Goal: Transaction & Acquisition: Download file/media

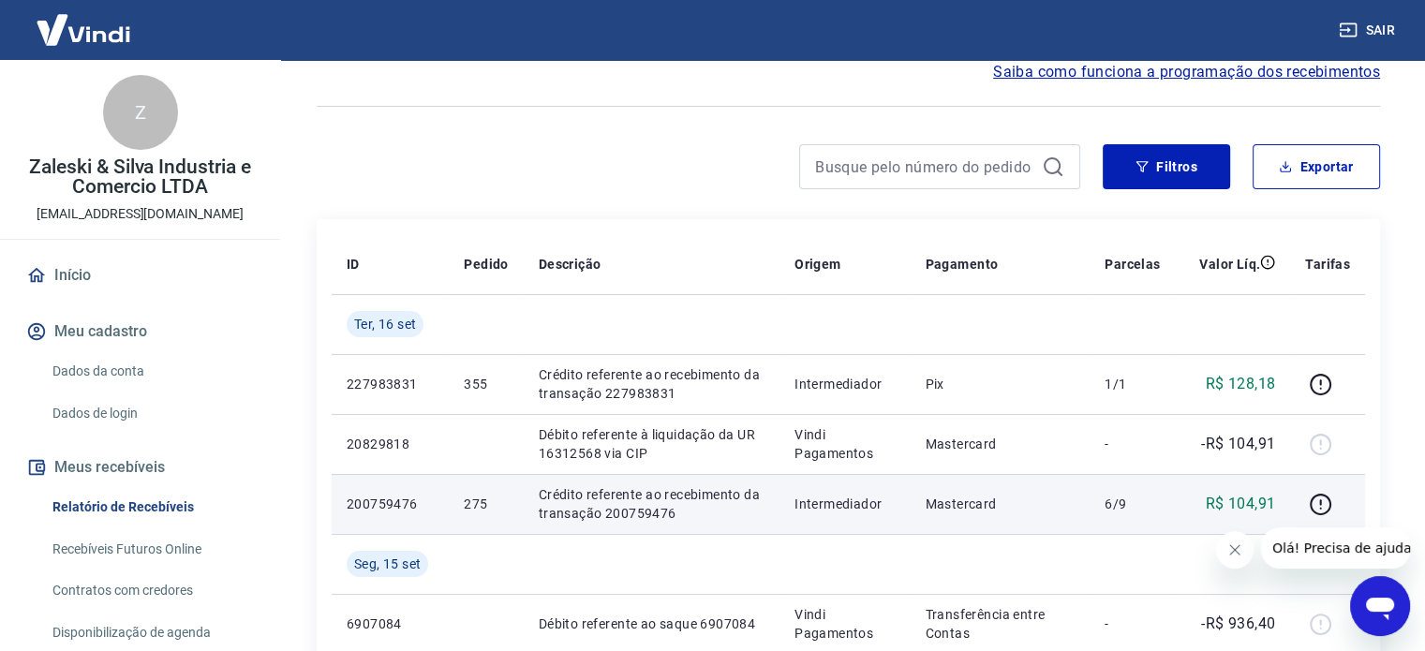
scroll to position [94, 0]
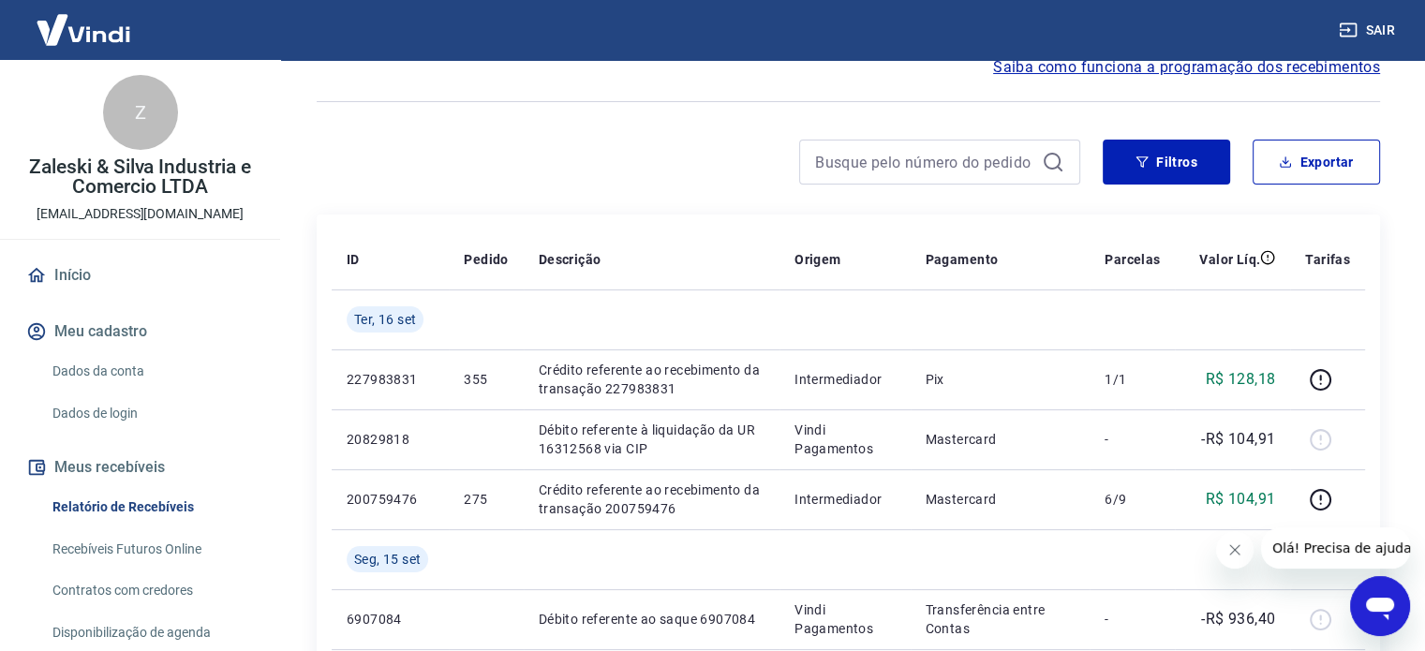
click at [1224, 544] on button "Fechar mensagem da empresa" at bounding box center [1234, 549] width 37 height 37
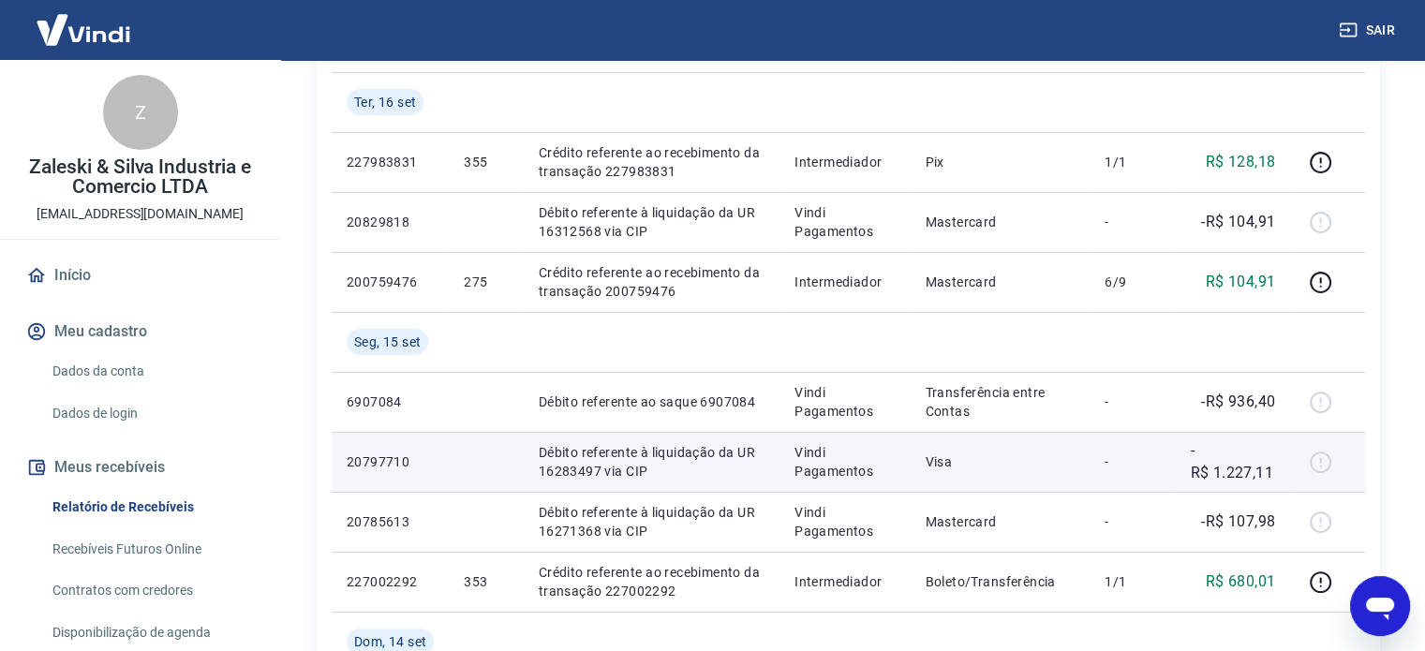
scroll to position [375, 0]
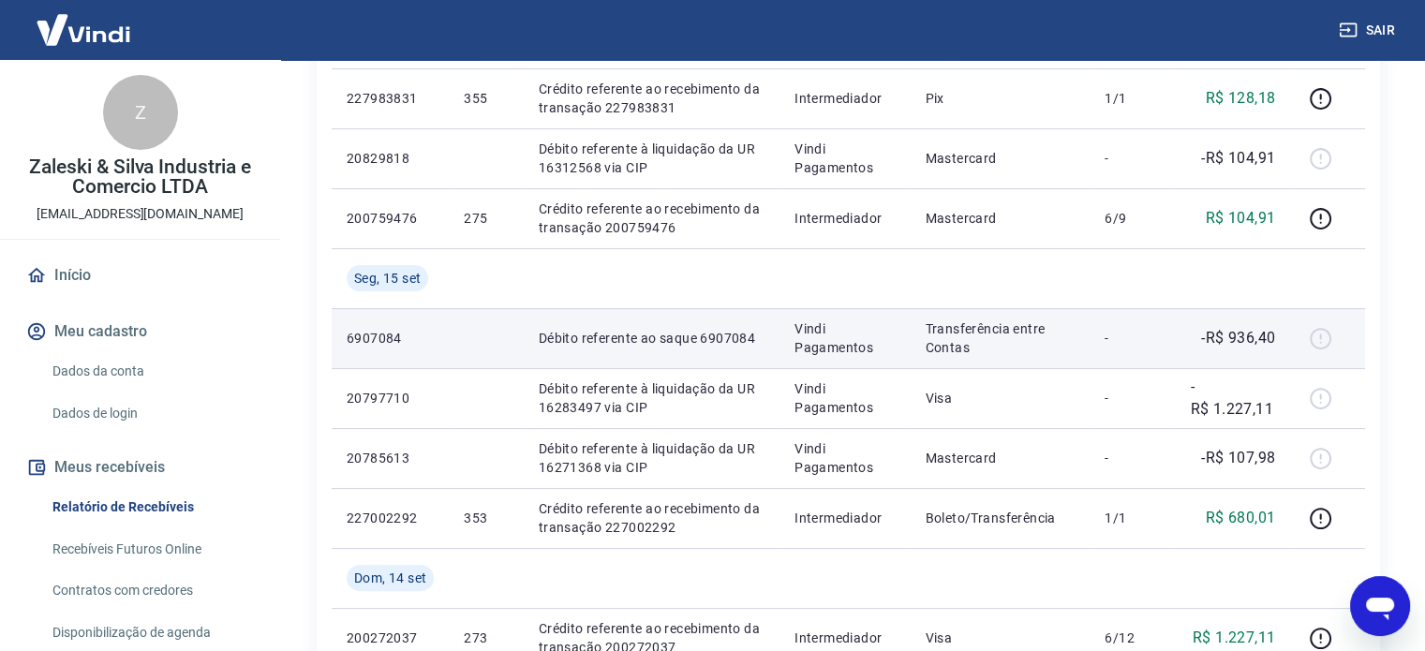
click at [1253, 340] on p "-R$ 936,40" at bounding box center [1238, 338] width 74 height 22
click at [1252, 340] on p "-R$ 936,40" at bounding box center [1238, 338] width 74 height 22
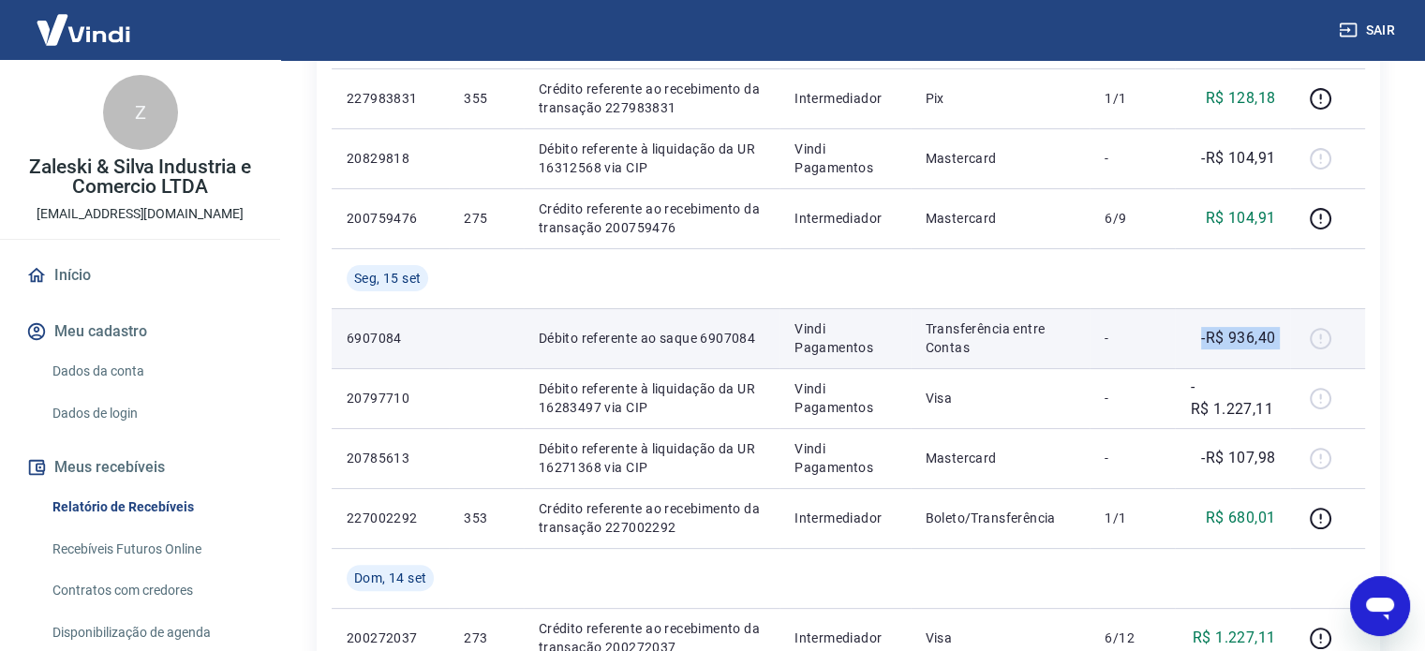
click at [1252, 340] on p "-R$ 936,40" at bounding box center [1238, 338] width 74 height 22
click at [1259, 340] on p "-R$ 936,40" at bounding box center [1238, 338] width 74 height 22
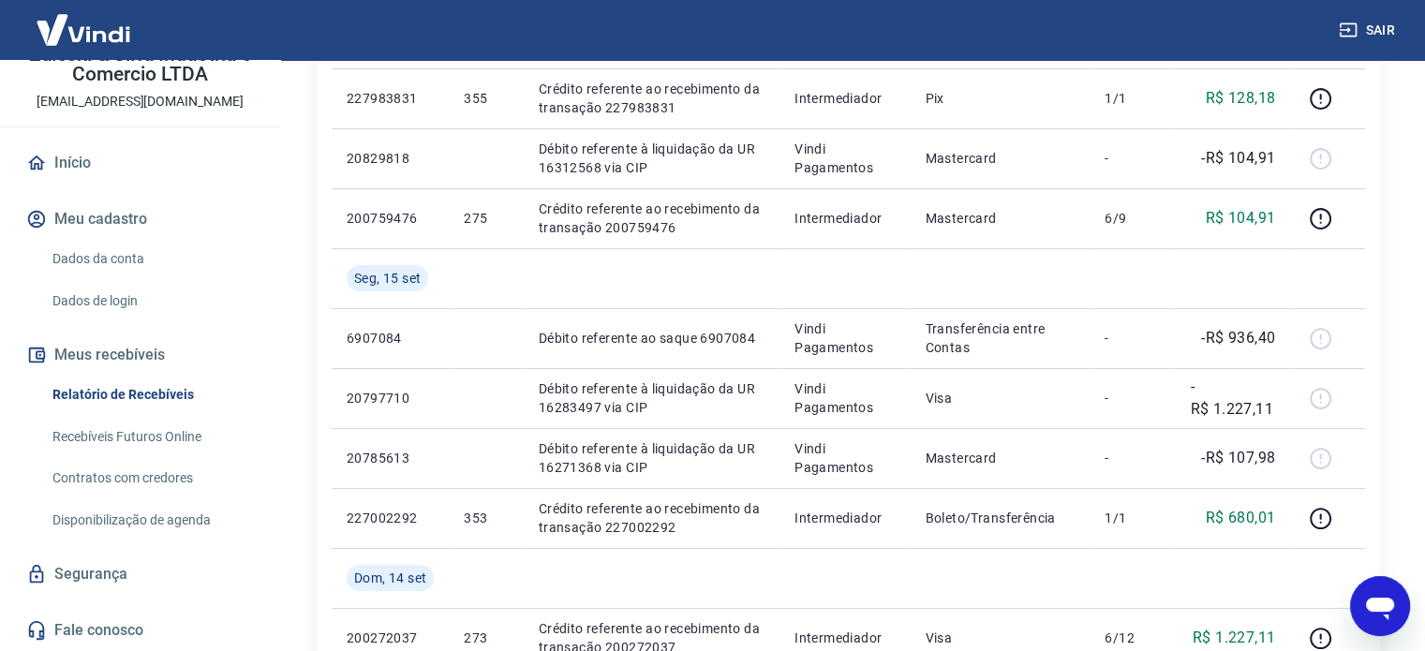
click at [56, 164] on link "Início" at bounding box center [139, 162] width 235 height 41
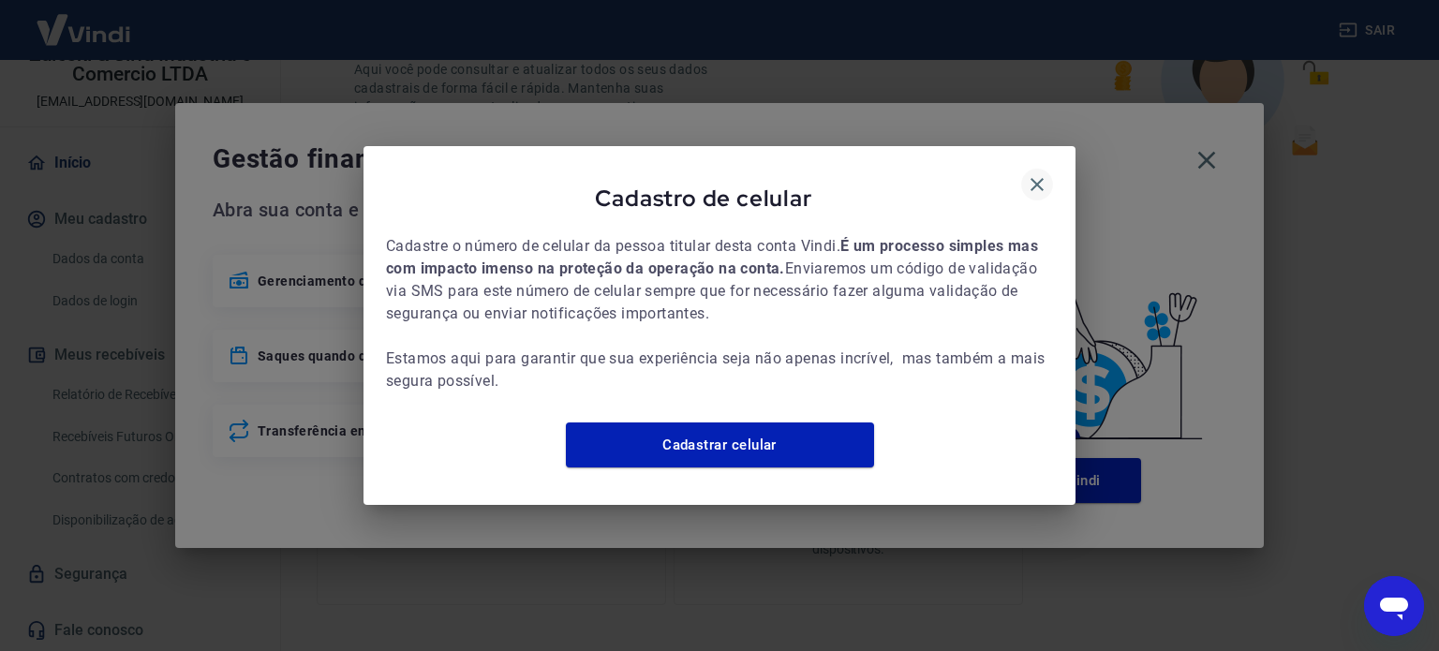
click at [1036, 174] on icon "button" at bounding box center [1037, 184] width 22 height 22
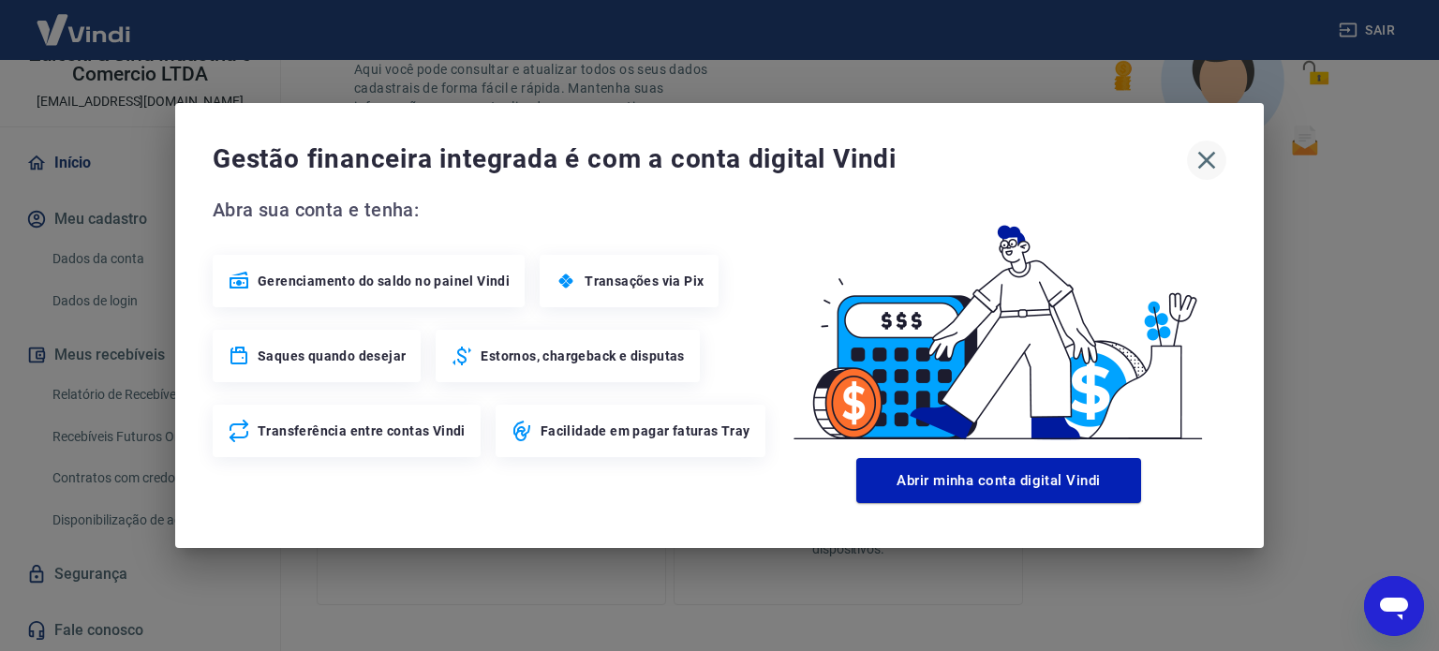
click at [1210, 158] on icon "button" at bounding box center [1207, 160] width 30 height 30
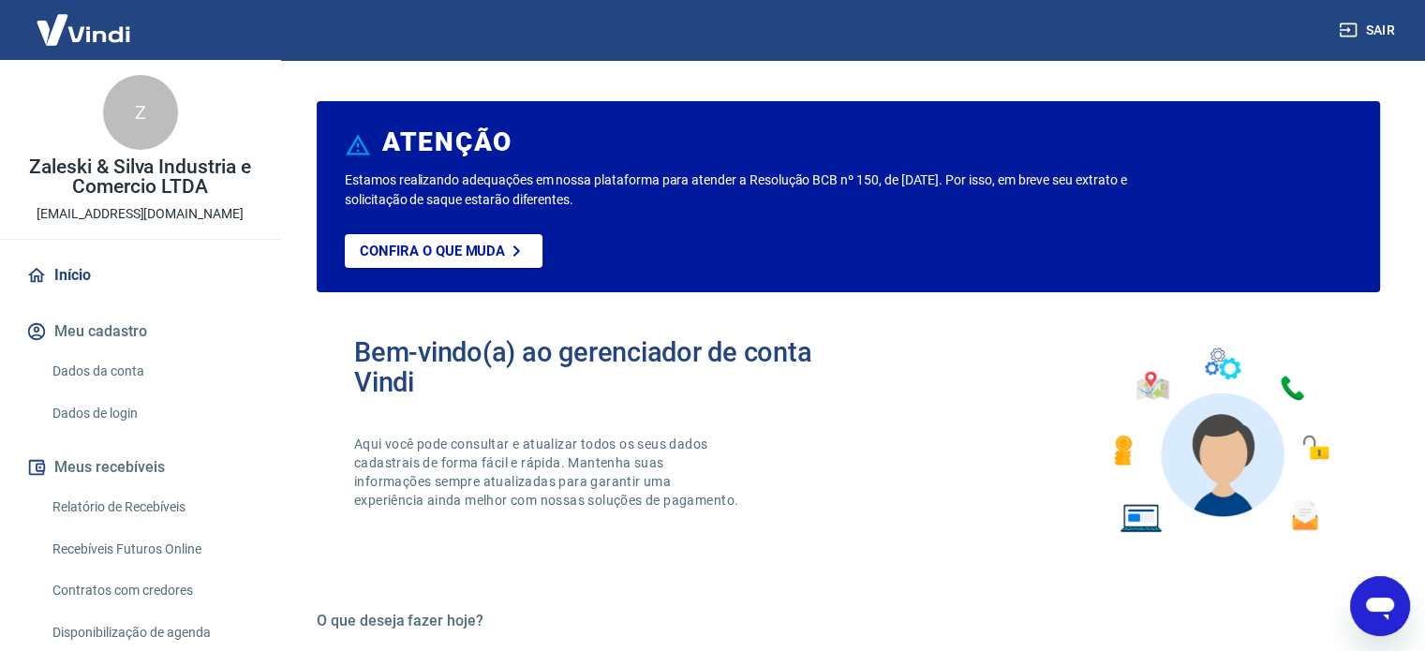
drag, startPoint x: 128, startPoint y: 175, endPoint x: 118, endPoint y: 218, distance: 44.3
click at [128, 177] on p "Zaleski & Silva Industria e Comercio LTDA" at bounding box center [140, 176] width 250 height 39
click at [121, 507] on link "Relatório de Recebíveis" at bounding box center [151, 507] width 213 height 38
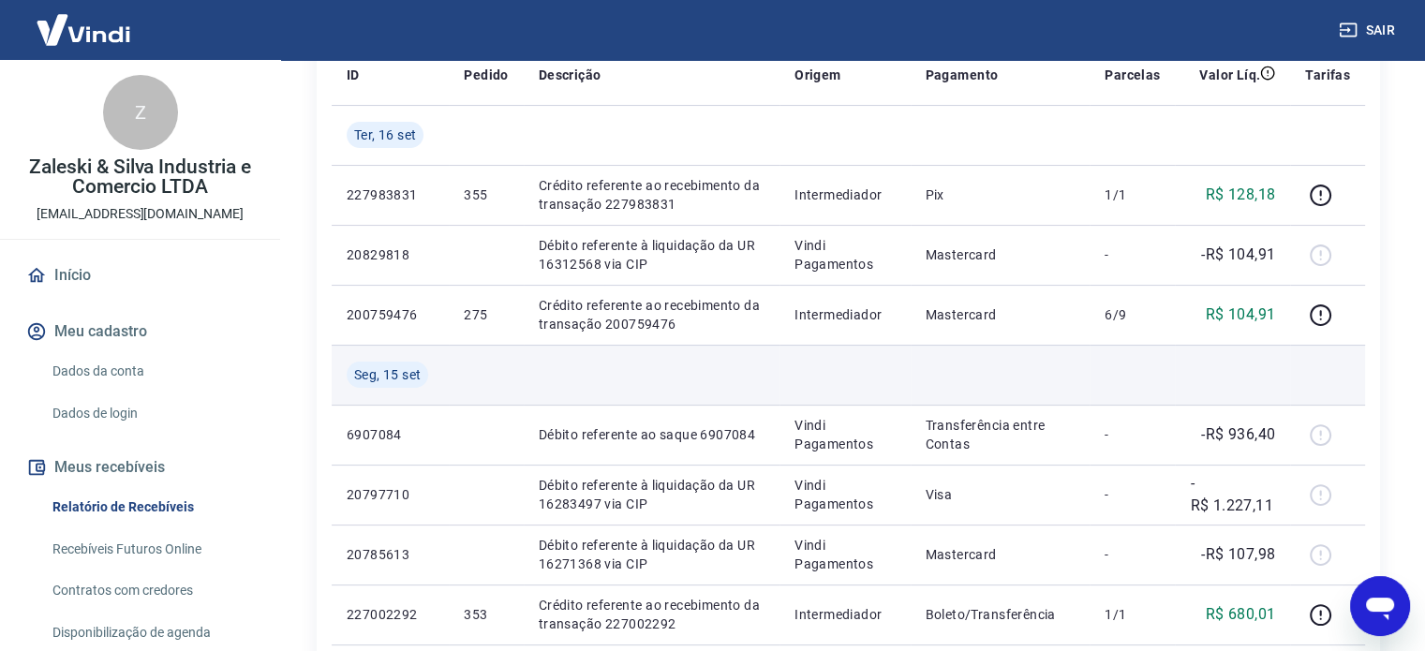
scroll to position [281, 0]
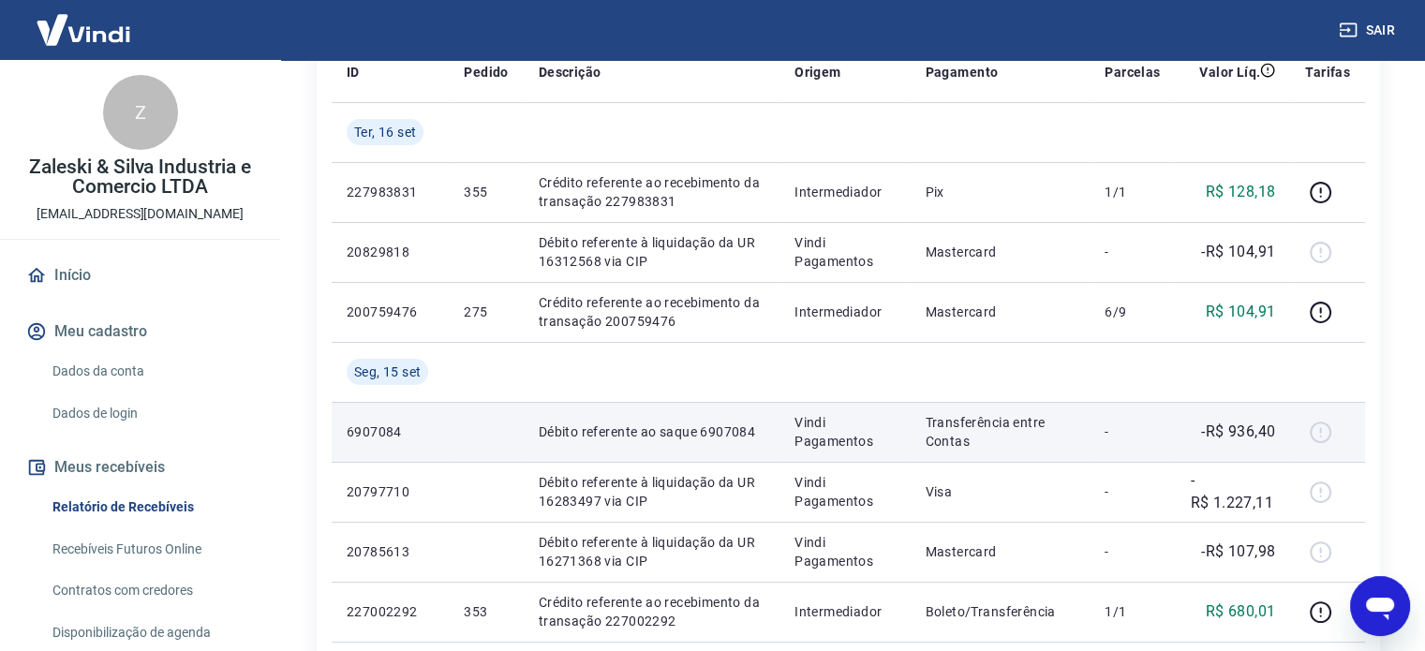
drag, startPoint x: 369, startPoint y: 431, endPoint x: 521, endPoint y: 435, distance: 151.8
click at [370, 430] on p "6907084" at bounding box center [390, 432] width 87 height 19
drag, startPoint x: 597, startPoint y: 433, endPoint x: 753, endPoint y: 428, distance: 156.5
click at [738, 428] on p "Débito referente ao saque 6907084" at bounding box center [652, 432] width 226 height 19
drag, startPoint x: 782, startPoint y: 428, endPoint x: 801, endPoint y: 428, distance: 18.7
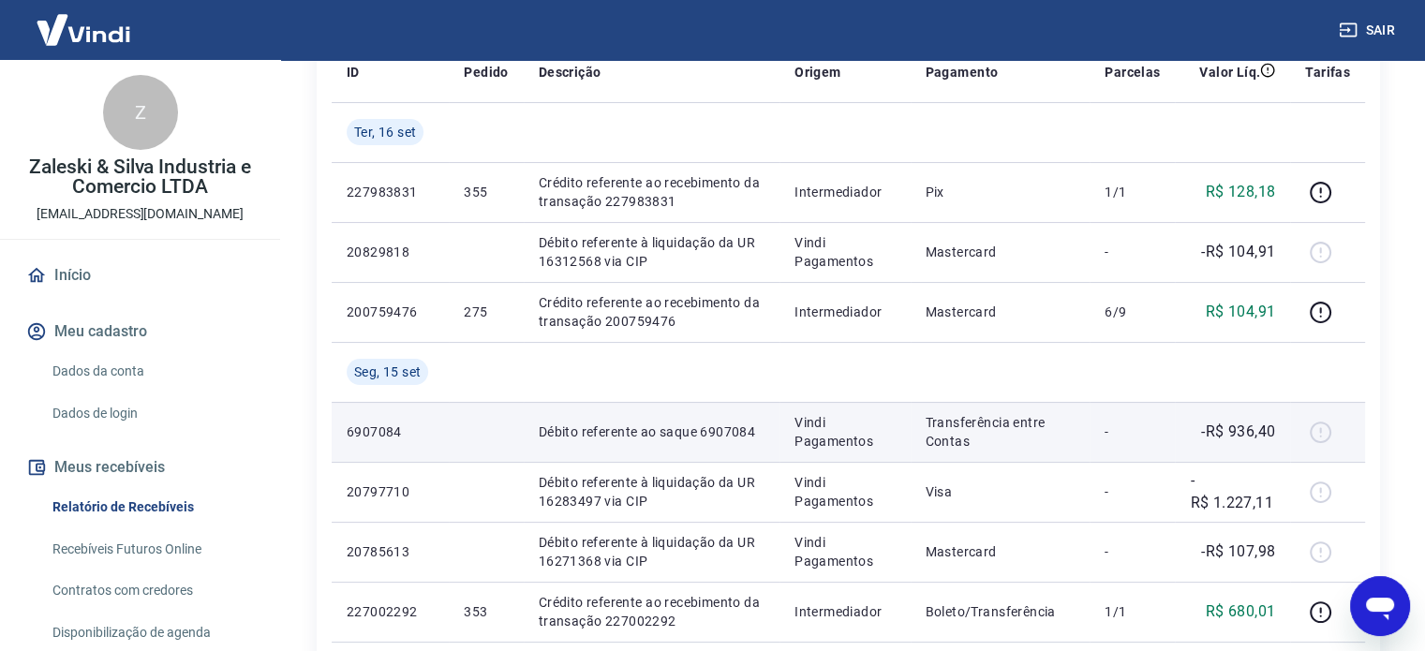
click at [794, 428] on td "Vindi Pagamentos" at bounding box center [844, 432] width 130 height 60
drag, startPoint x: 801, startPoint y: 428, endPoint x: 869, endPoint y: 432, distance: 68.5
click at [803, 428] on p "Vindi Pagamentos" at bounding box center [844, 431] width 100 height 37
click at [967, 426] on p "Transferência entre Contas" at bounding box center [1001, 431] width 150 height 37
click at [1262, 433] on p "-R$ 936,40" at bounding box center [1238, 432] width 74 height 22
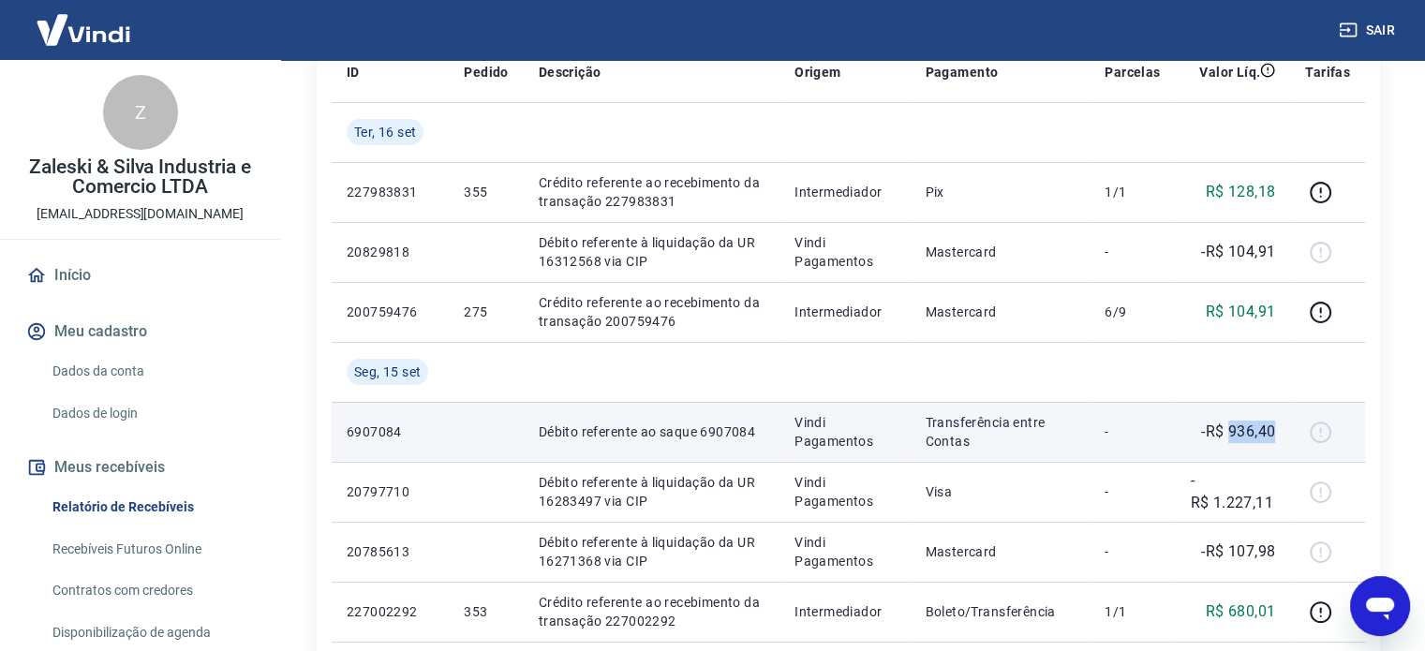
click at [1262, 433] on p "-R$ 936,40" at bounding box center [1238, 432] width 74 height 22
click at [634, 429] on p "Débito referente ao saque 6907084" at bounding box center [652, 432] width 226 height 19
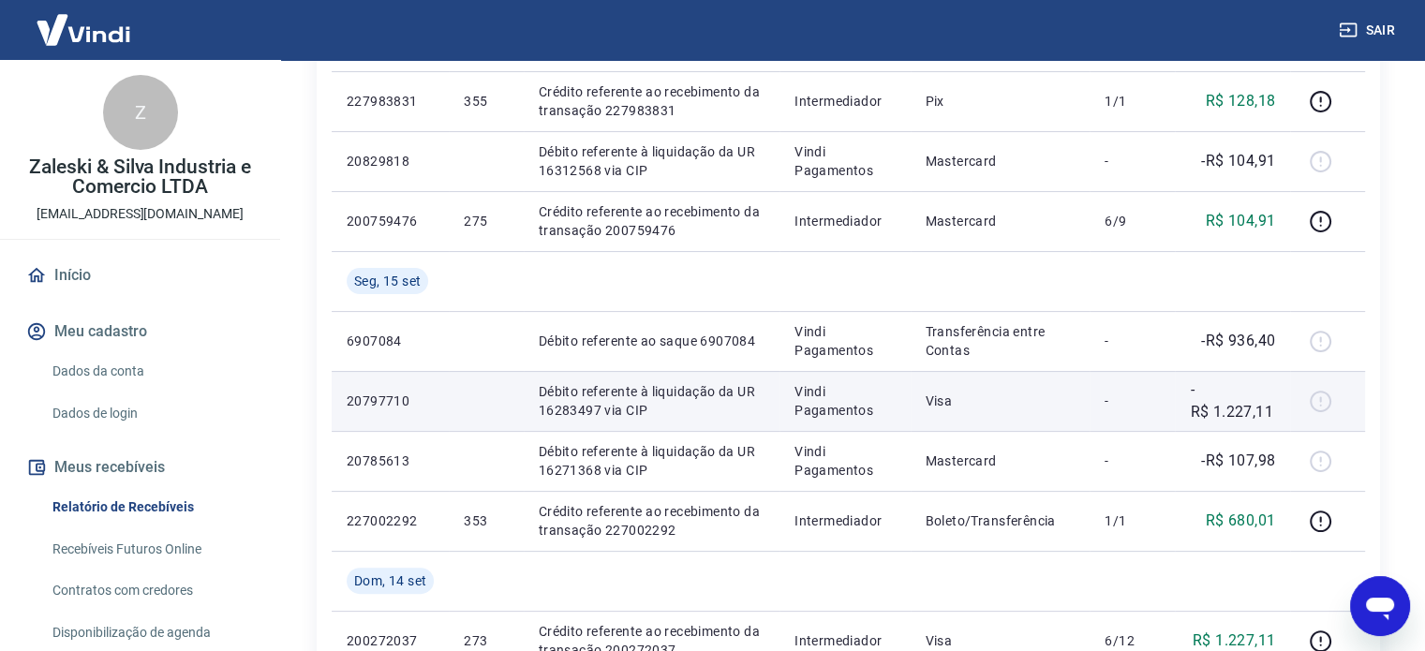
scroll to position [375, 0]
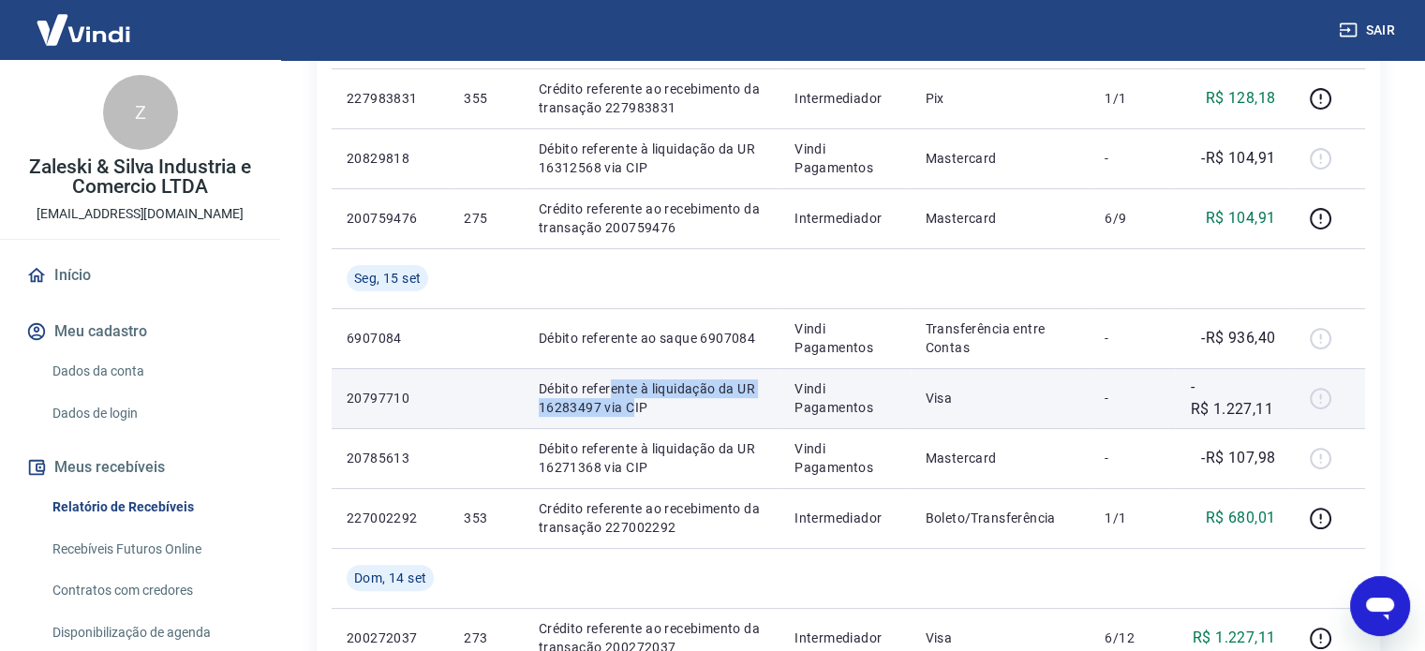
drag, startPoint x: 617, startPoint y: 388, endPoint x: 633, endPoint y: 408, distance: 26.0
click at [633, 408] on p "Débito referente à liquidação da UR 16283497 via CIP" at bounding box center [652, 397] width 226 height 37
click at [646, 410] on p "Débito referente à liquidação da UR 16283497 via CIP" at bounding box center [652, 397] width 226 height 37
click at [839, 410] on p "Vindi Pagamentos" at bounding box center [844, 397] width 100 height 37
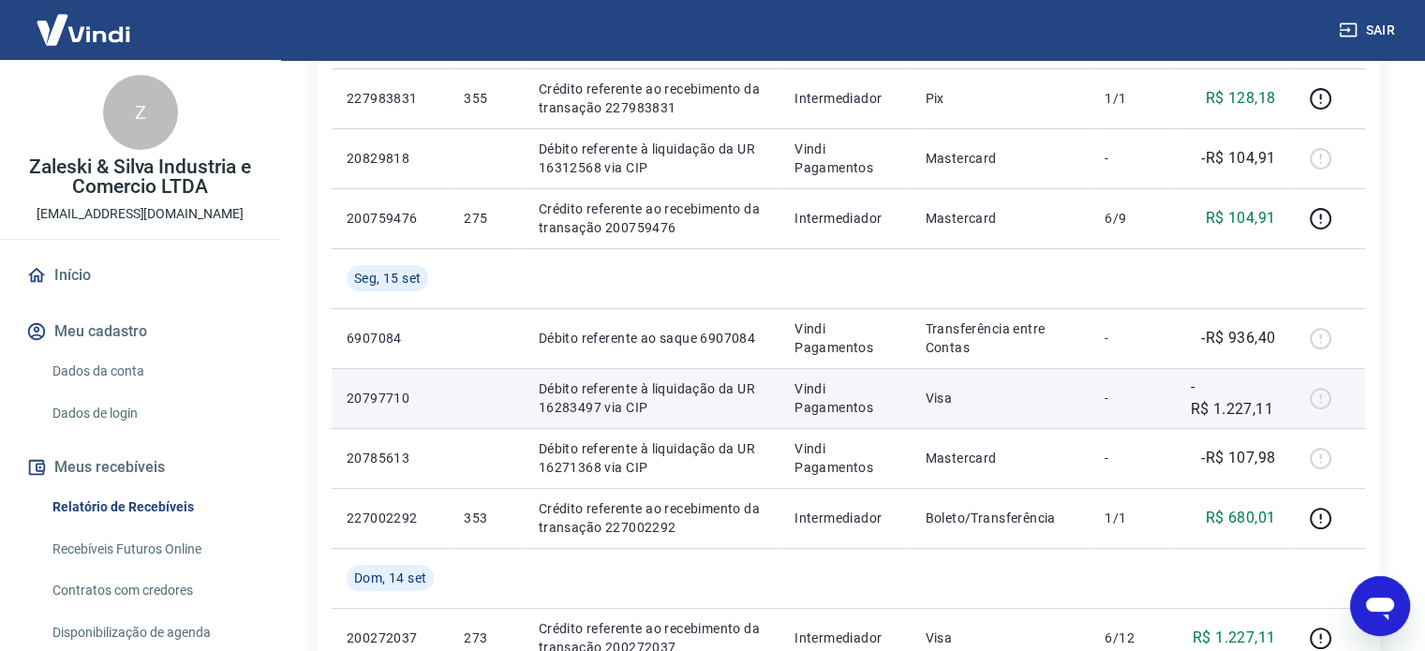
click at [1229, 406] on p "-R$ 1.227,11" at bounding box center [1232, 398] width 85 height 45
click at [1236, 408] on p "-R$ 1.227,11" at bounding box center [1232, 398] width 85 height 45
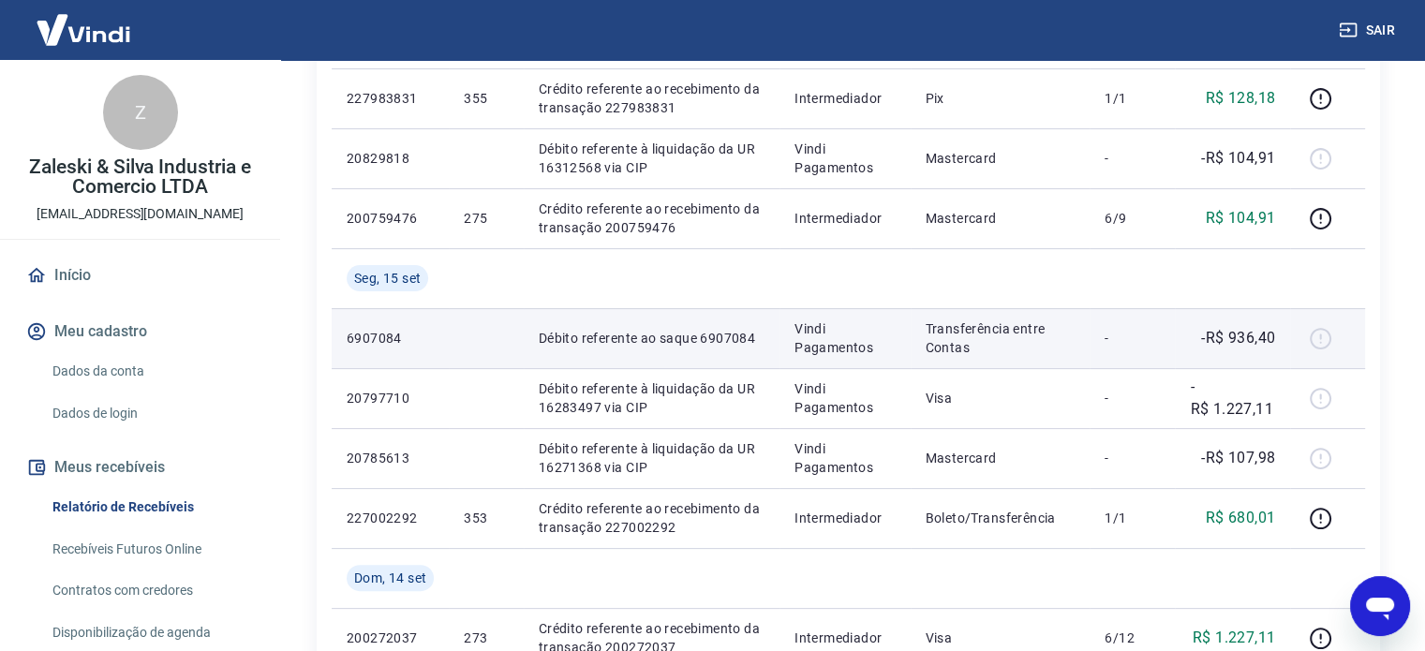
click at [1222, 346] on p "-R$ 936,40" at bounding box center [1238, 338] width 74 height 22
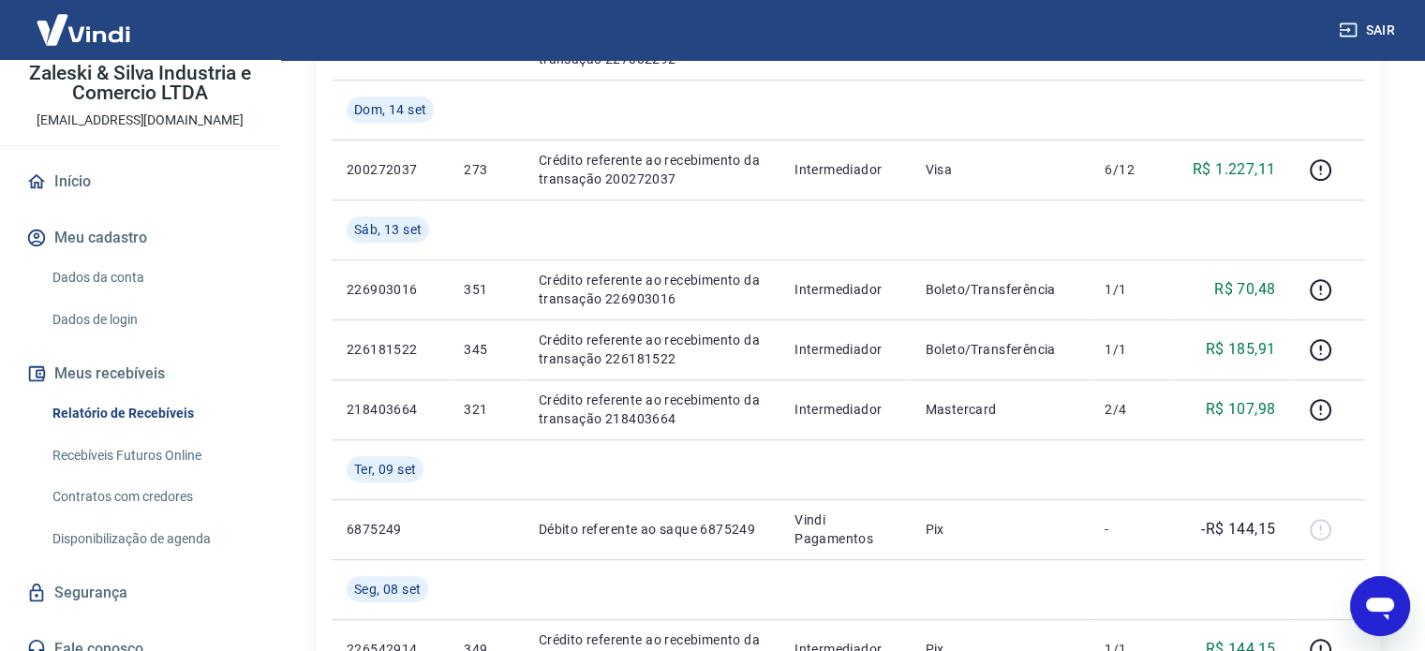
scroll to position [112, 0]
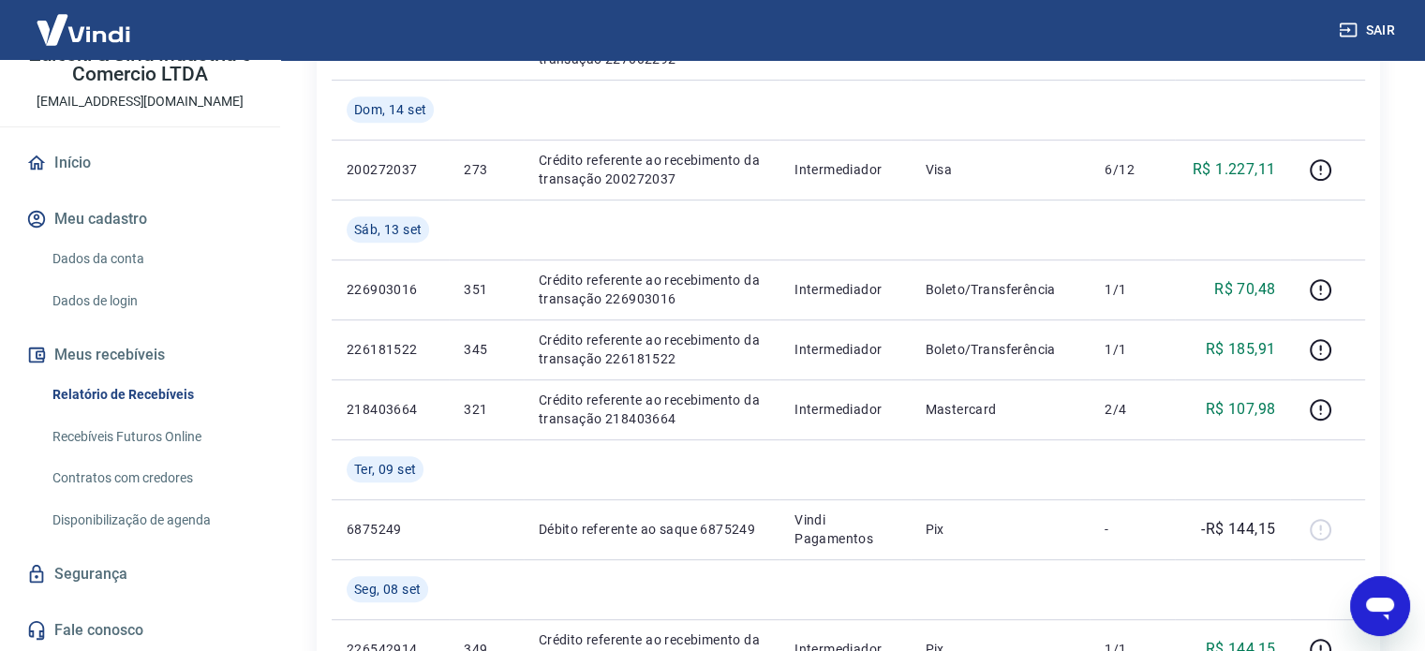
click at [120, 431] on link "Recebíveis Futuros Online" at bounding box center [151, 437] width 213 height 38
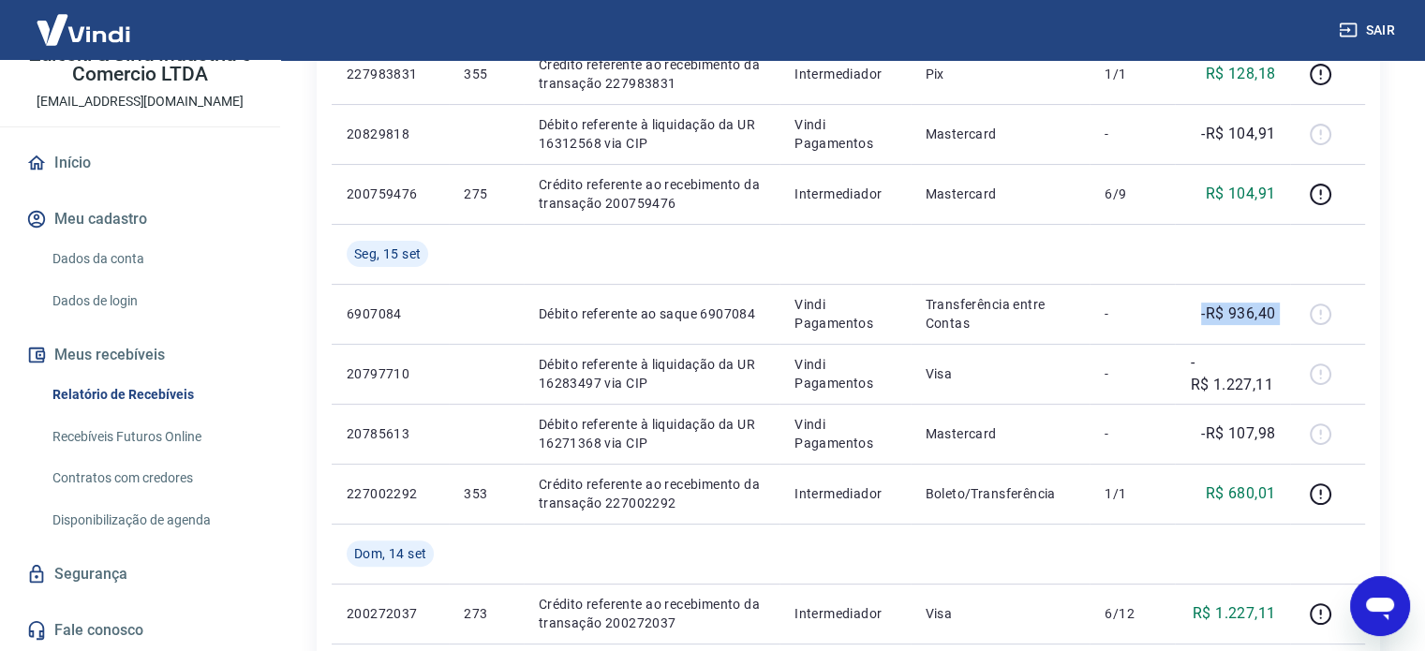
scroll to position [375, 0]
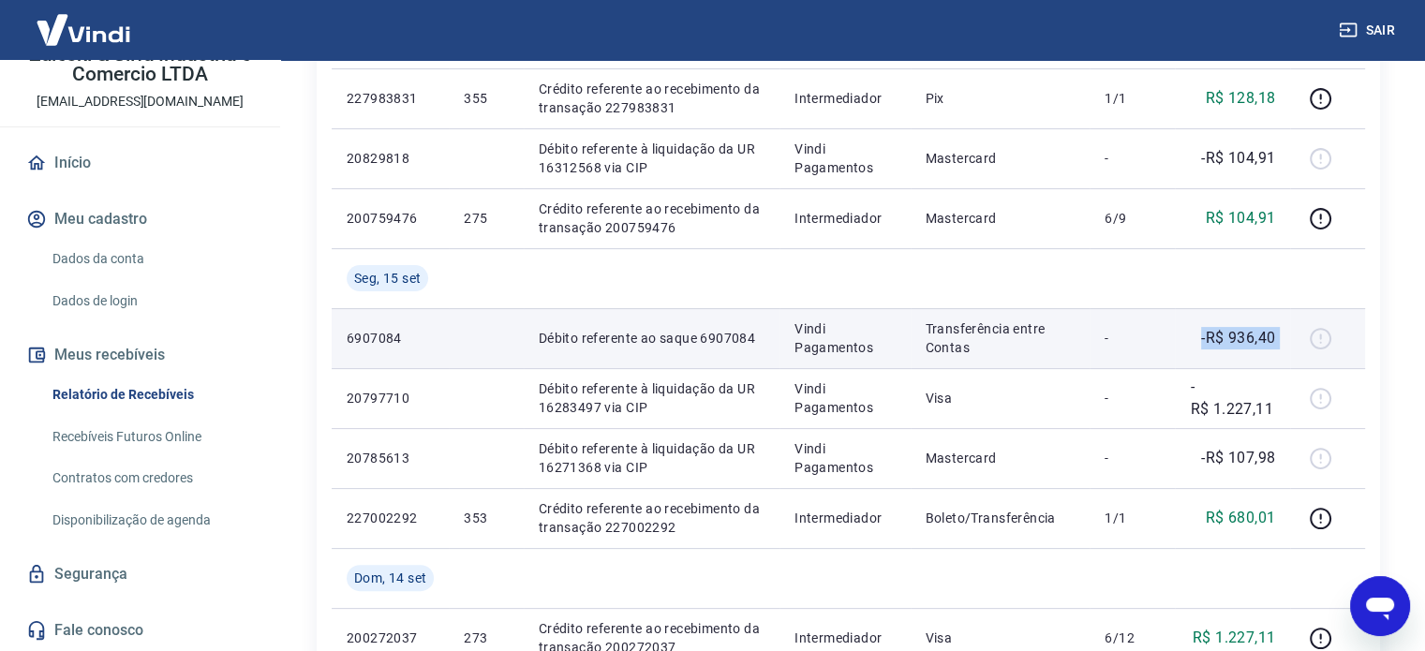
click at [1226, 344] on p "-R$ 936,40" at bounding box center [1238, 338] width 74 height 22
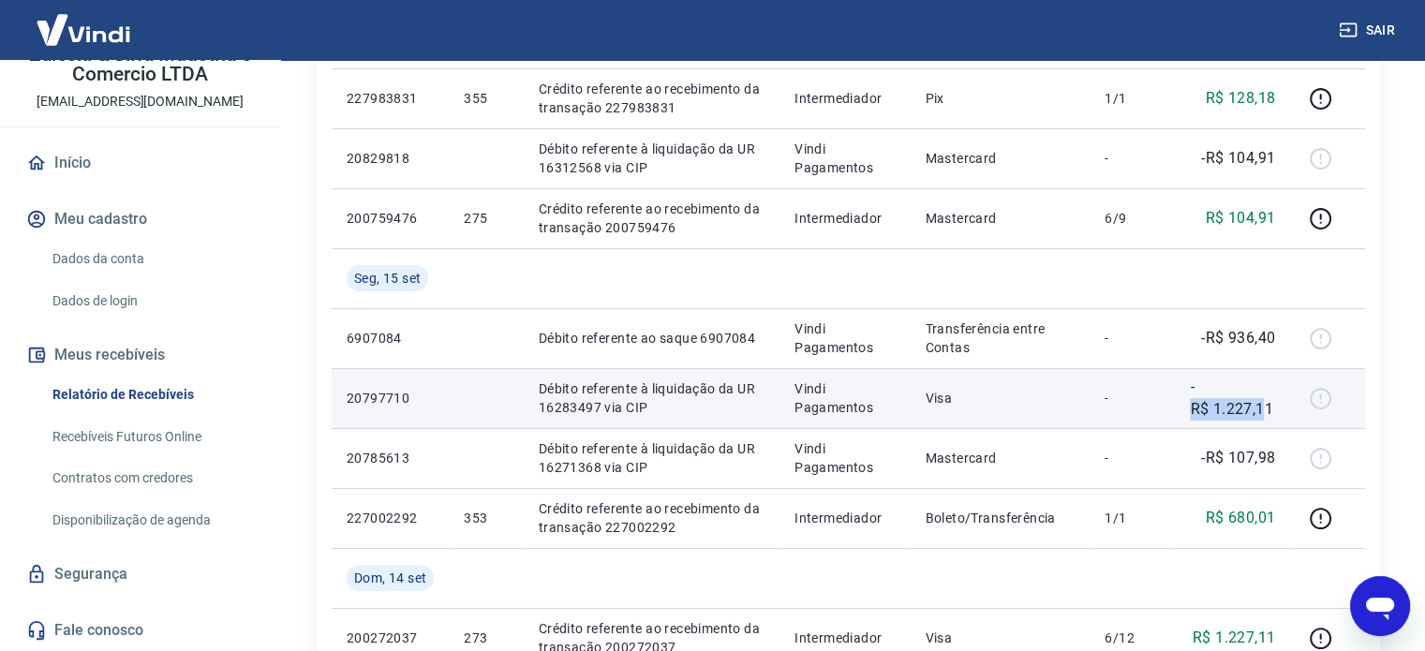
drag, startPoint x: 1195, startPoint y: 408, endPoint x: 1264, endPoint y: 408, distance: 69.3
click at [1264, 408] on p "-R$ 1.227,11" at bounding box center [1232, 398] width 85 height 45
click at [1265, 408] on p "-R$ 1.227,11" at bounding box center [1232, 398] width 85 height 45
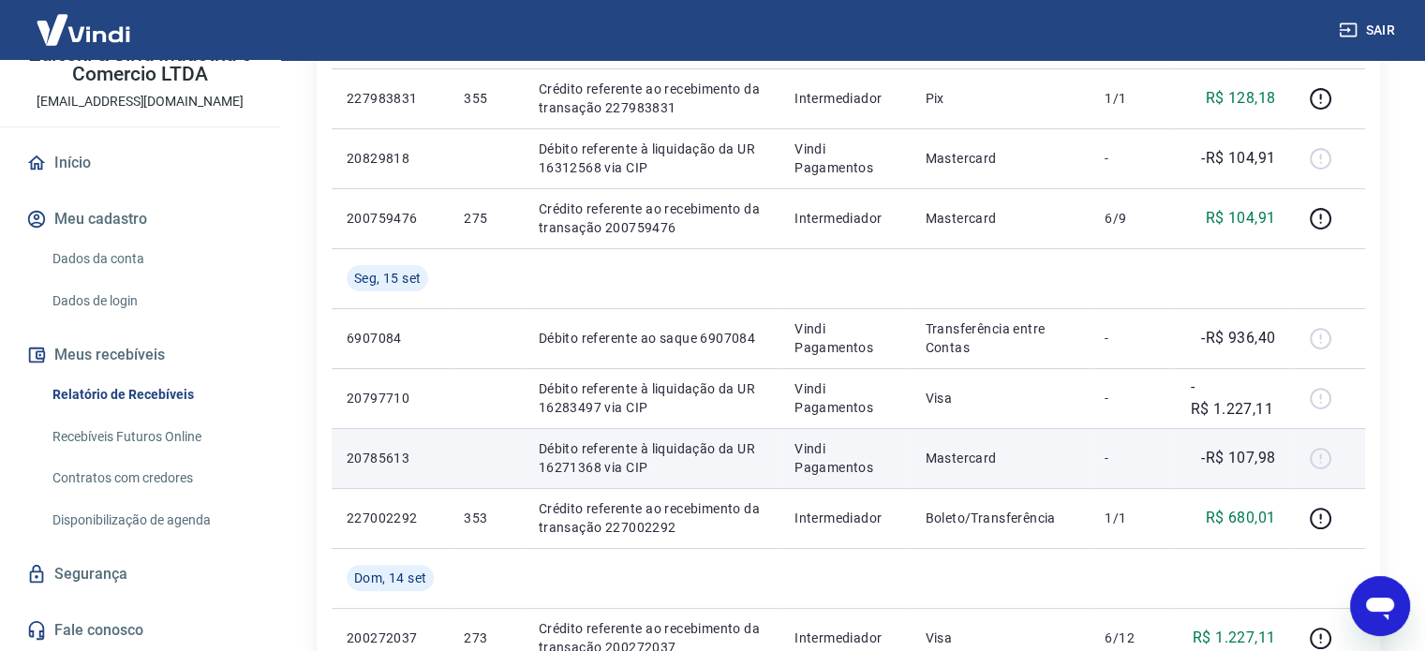
click at [1253, 462] on p "-R$ 107,98" at bounding box center [1238, 458] width 74 height 22
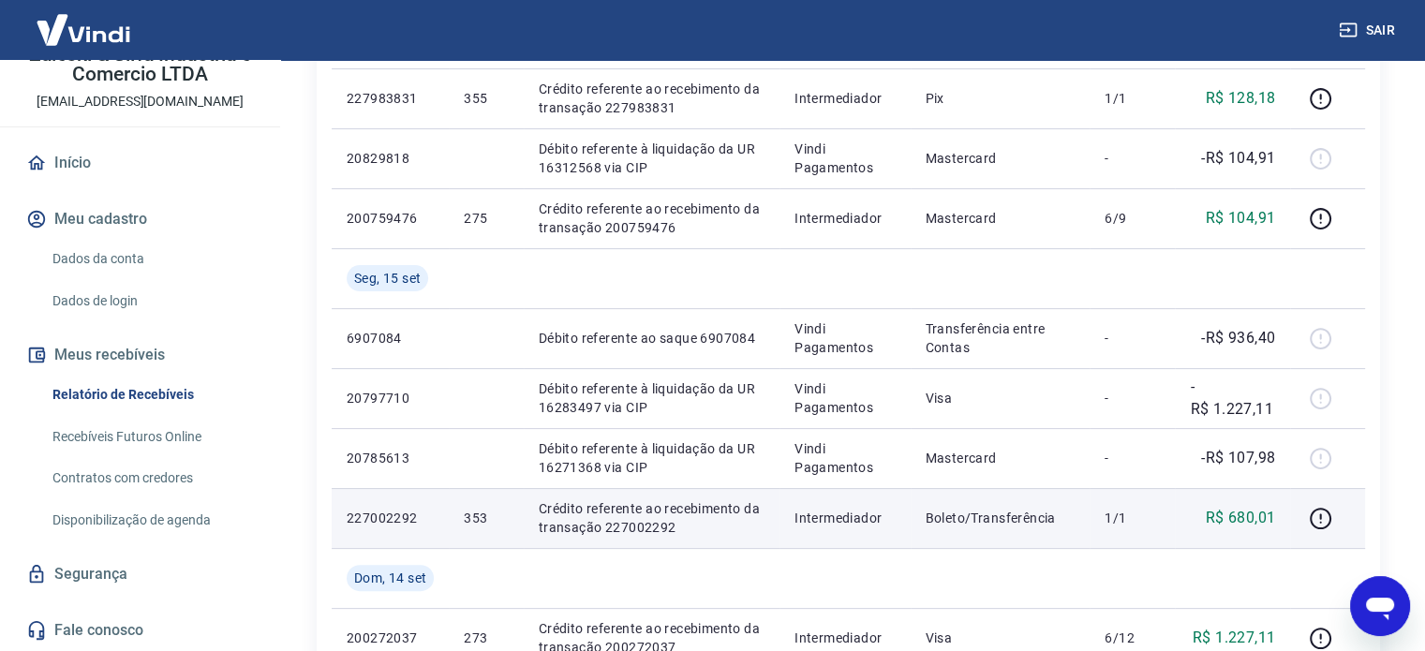
click at [1249, 519] on p "R$ 680,01" at bounding box center [1241, 518] width 70 height 22
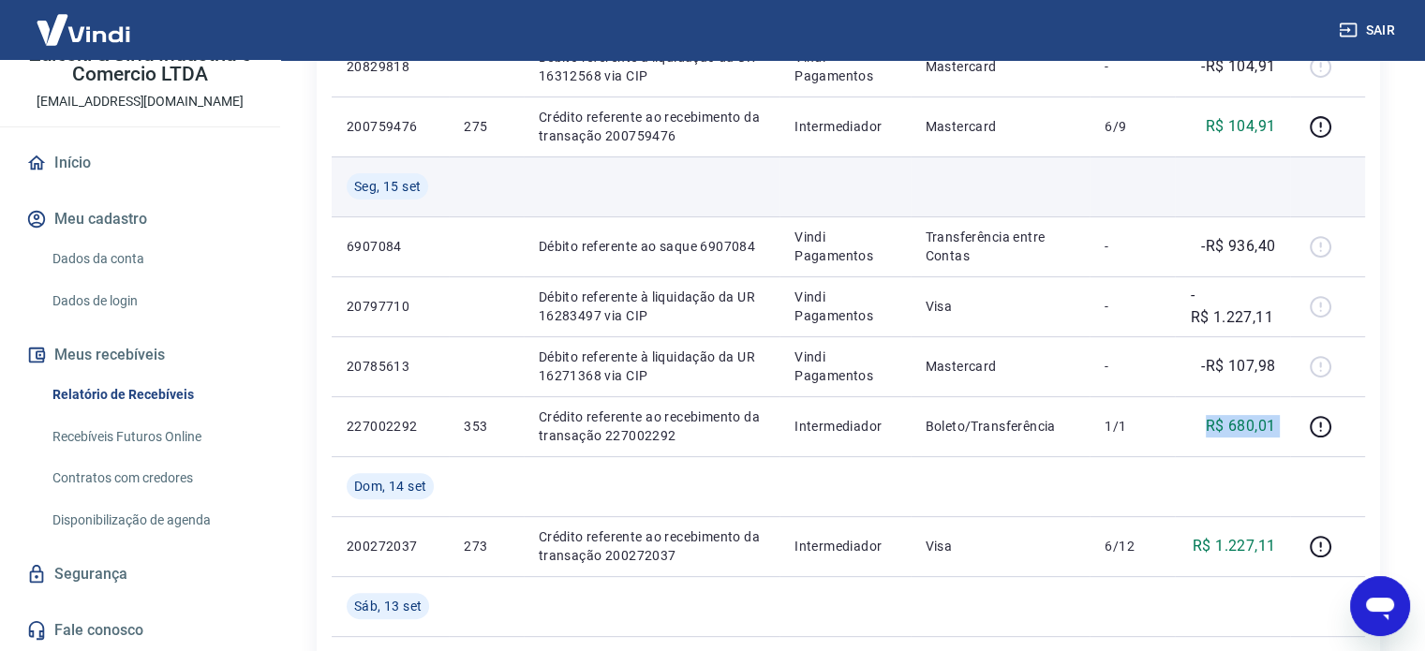
scroll to position [468, 0]
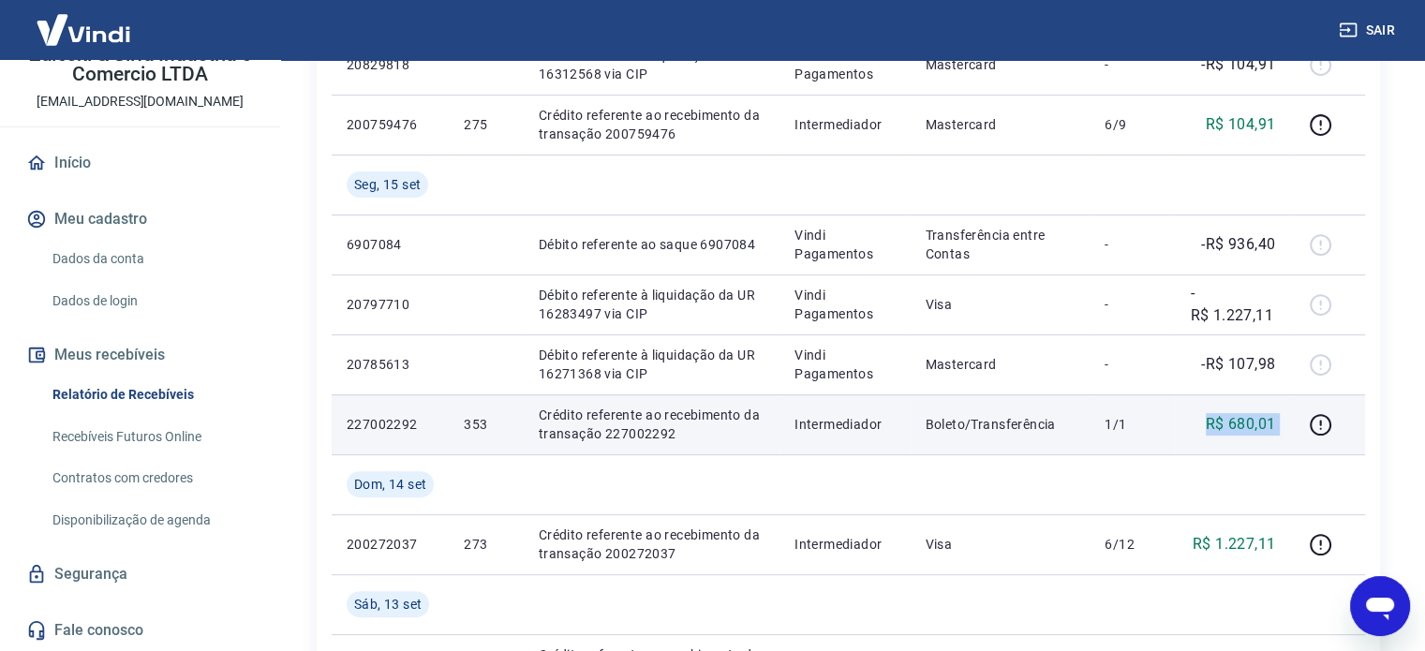
click at [1239, 426] on p "R$ 680,01" at bounding box center [1241, 424] width 70 height 22
click at [1237, 427] on p "R$ 680,01" at bounding box center [1241, 424] width 70 height 22
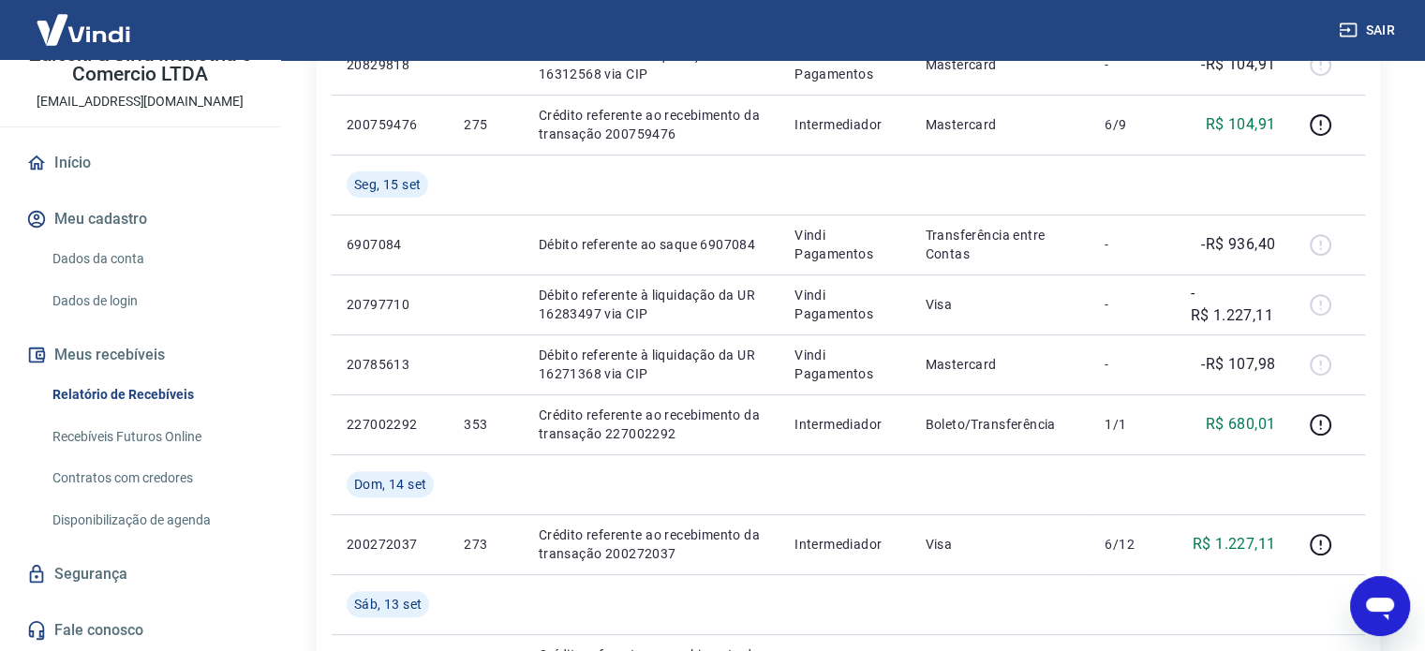
click at [1392, 617] on icon "Abrir janela de mensagens" at bounding box center [1380, 606] width 34 height 34
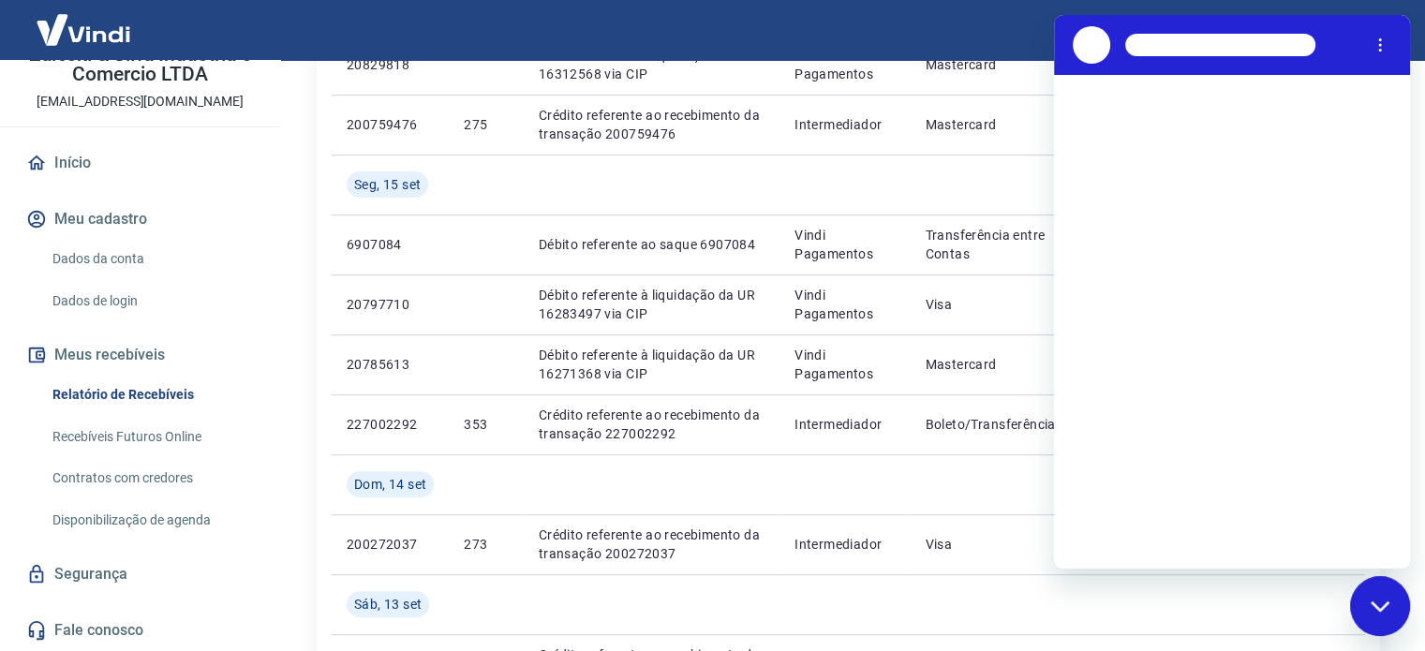
scroll to position [0, 0]
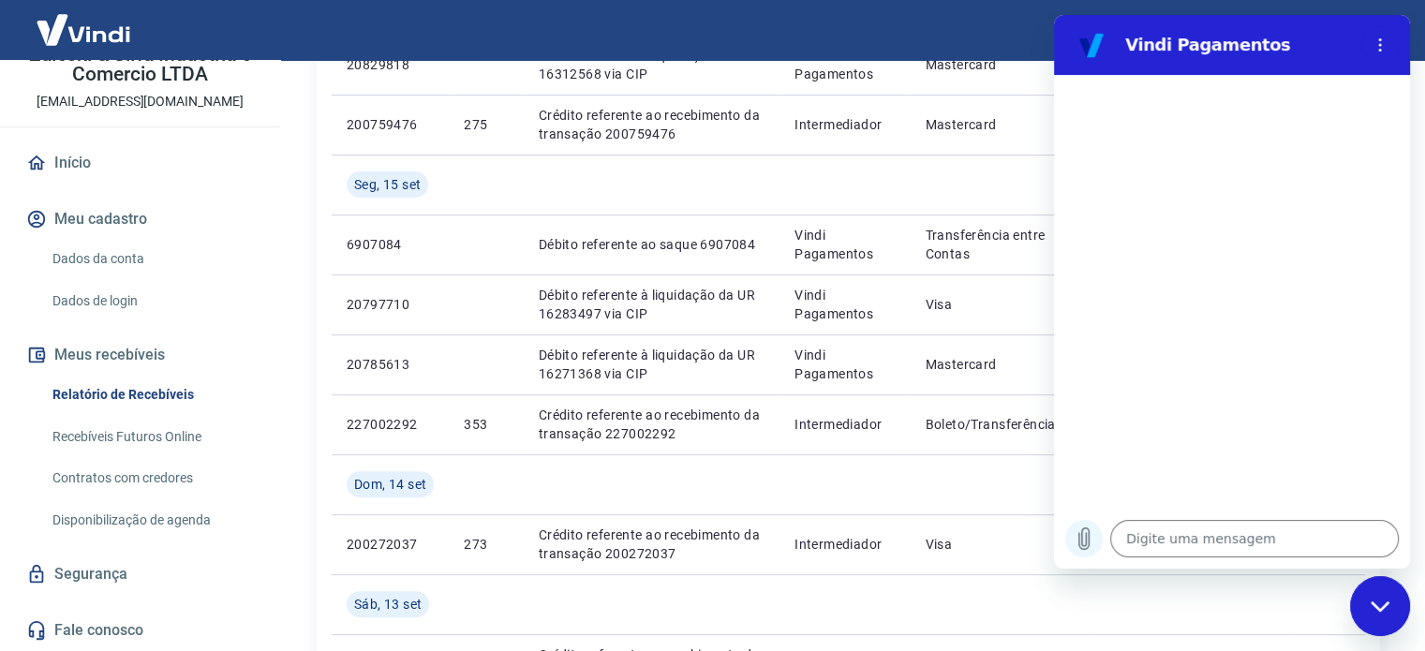
click at [1091, 544] on icon "Carregar arquivo" at bounding box center [1084, 538] width 22 height 22
click at [1182, 547] on textarea at bounding box center [1254, 538] width 289 height 37
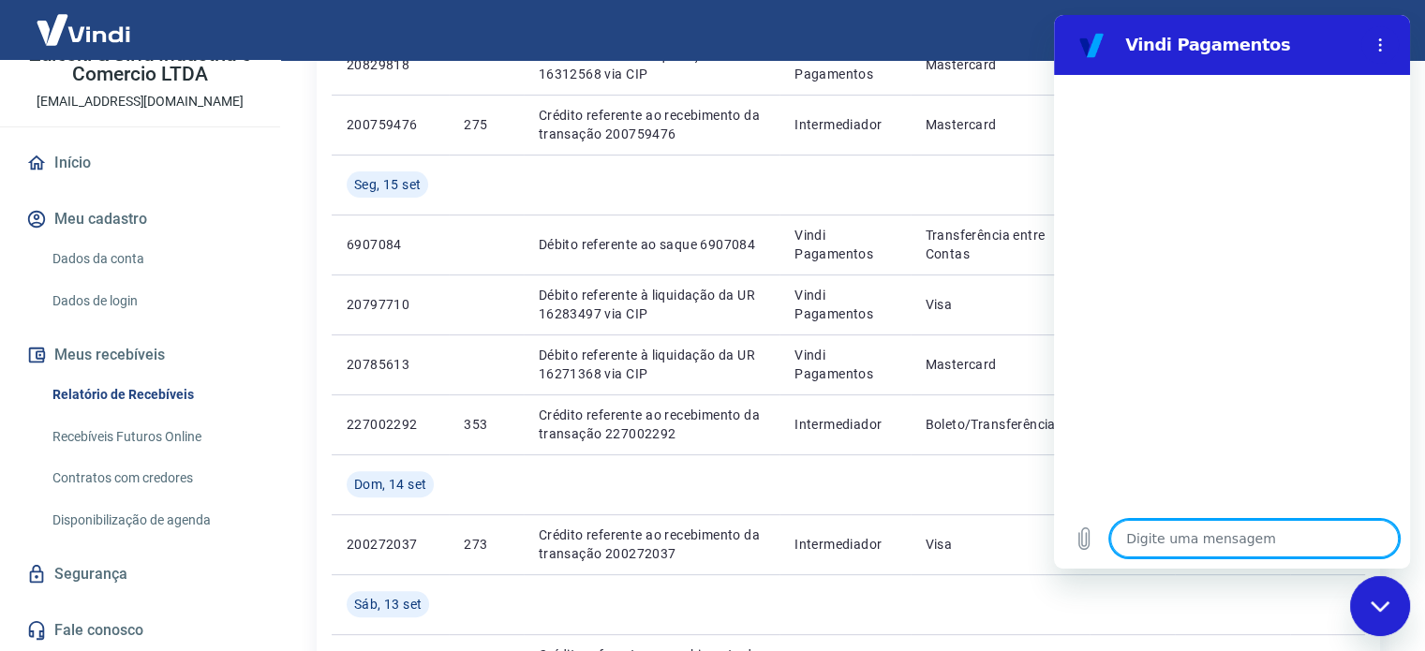
type textarea "o"
type textarea "x"
type textarea "ol"
type textarea "x"
type textarea "ola"
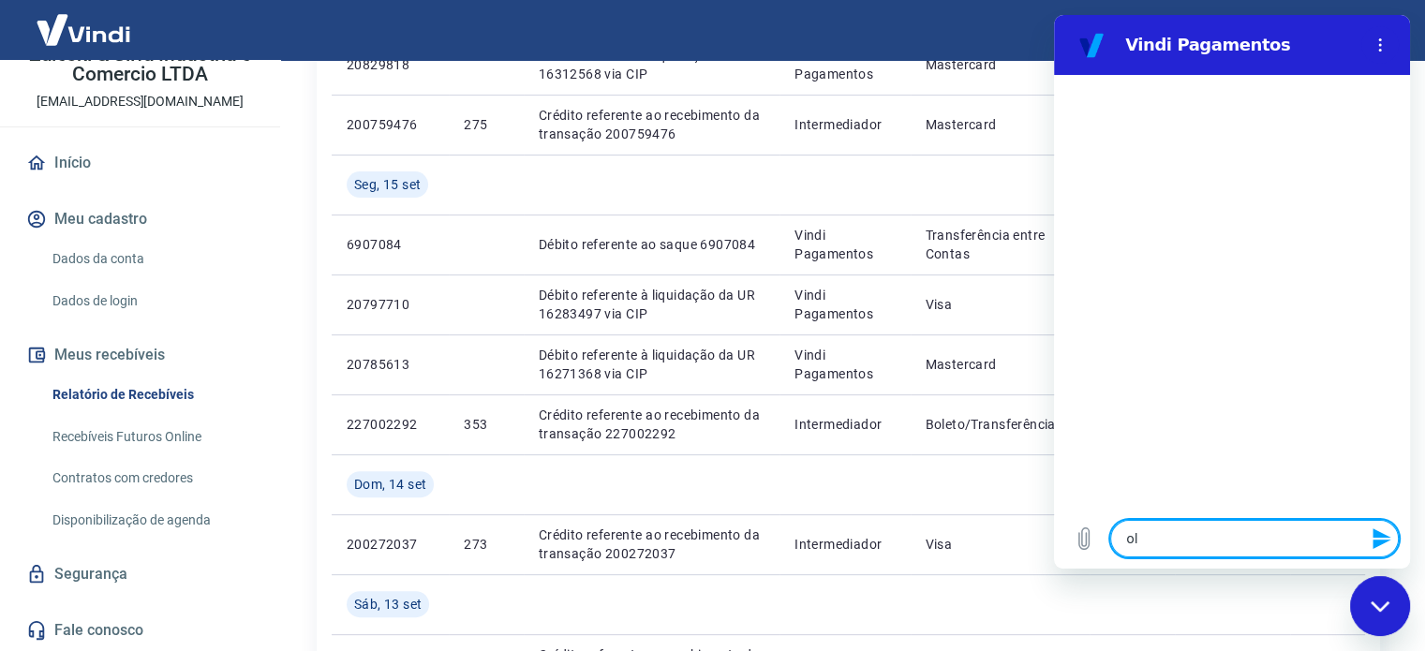
type textarea "x"
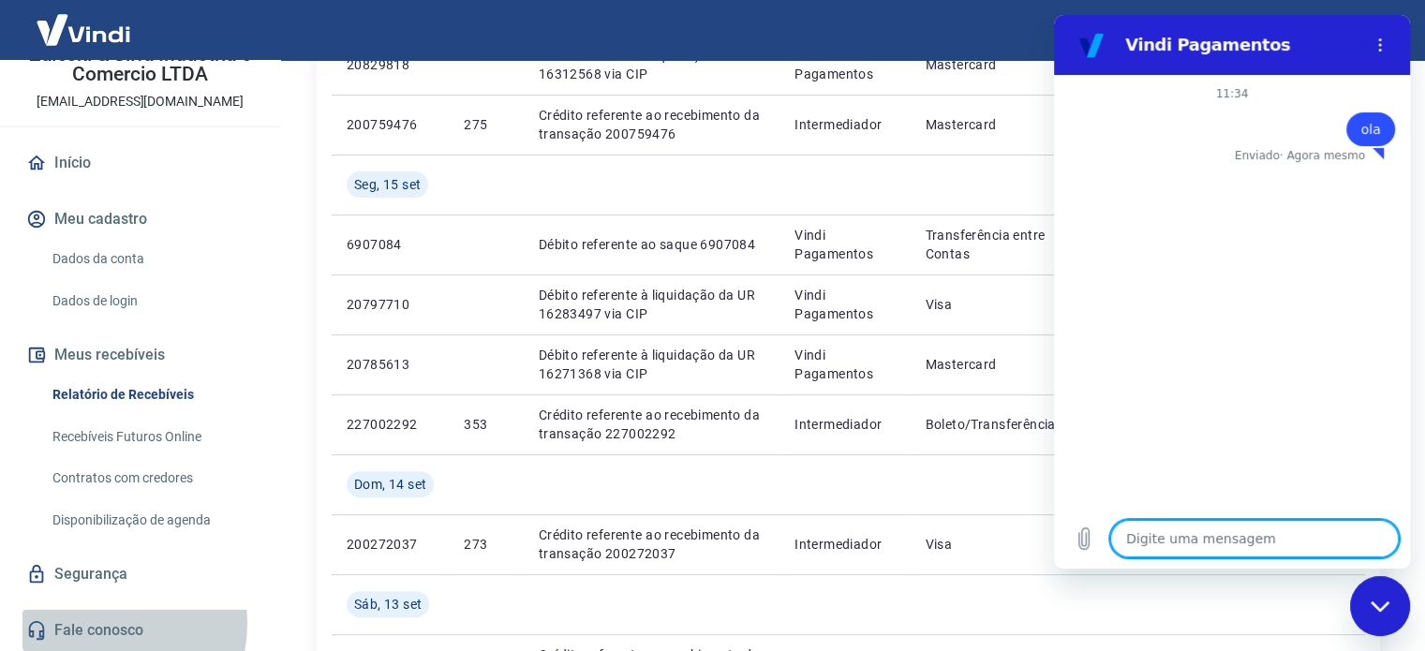
click at [101, 624] on link "Fale conosco" at bounding box center [139, 630] width 235 height 41
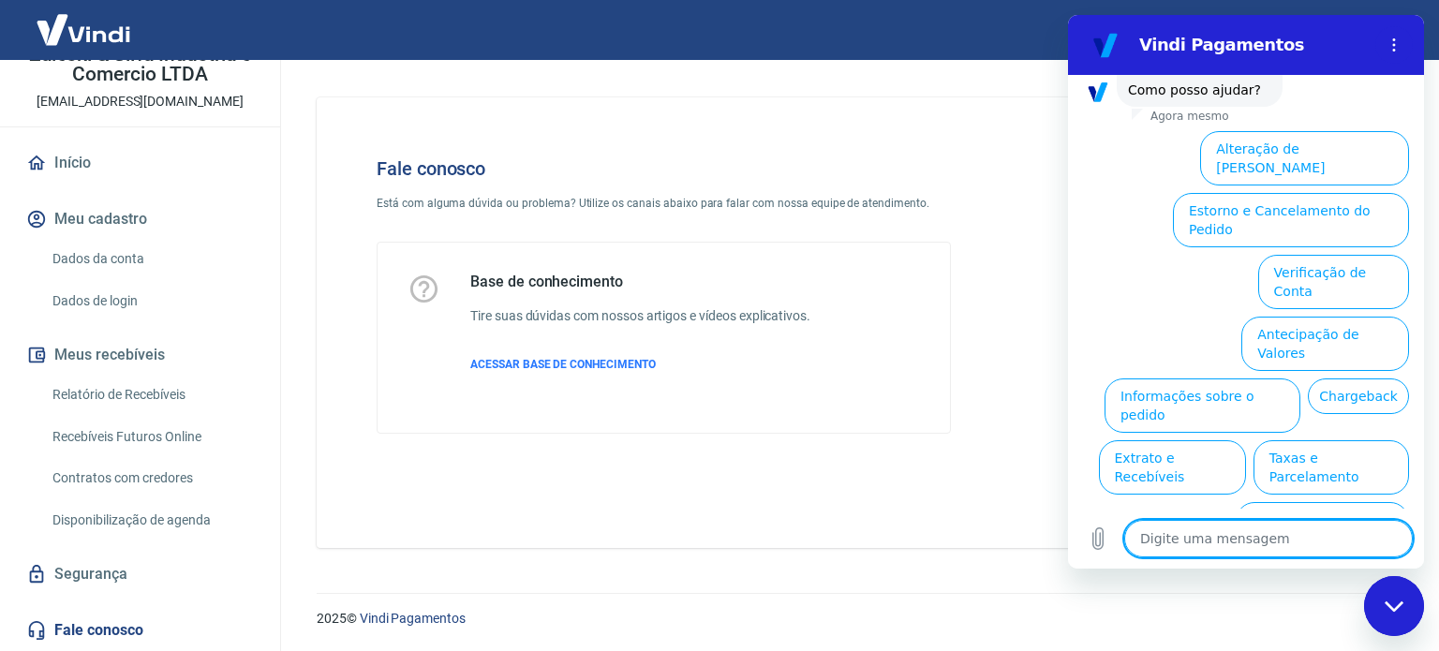
scroll to position [127, 0]
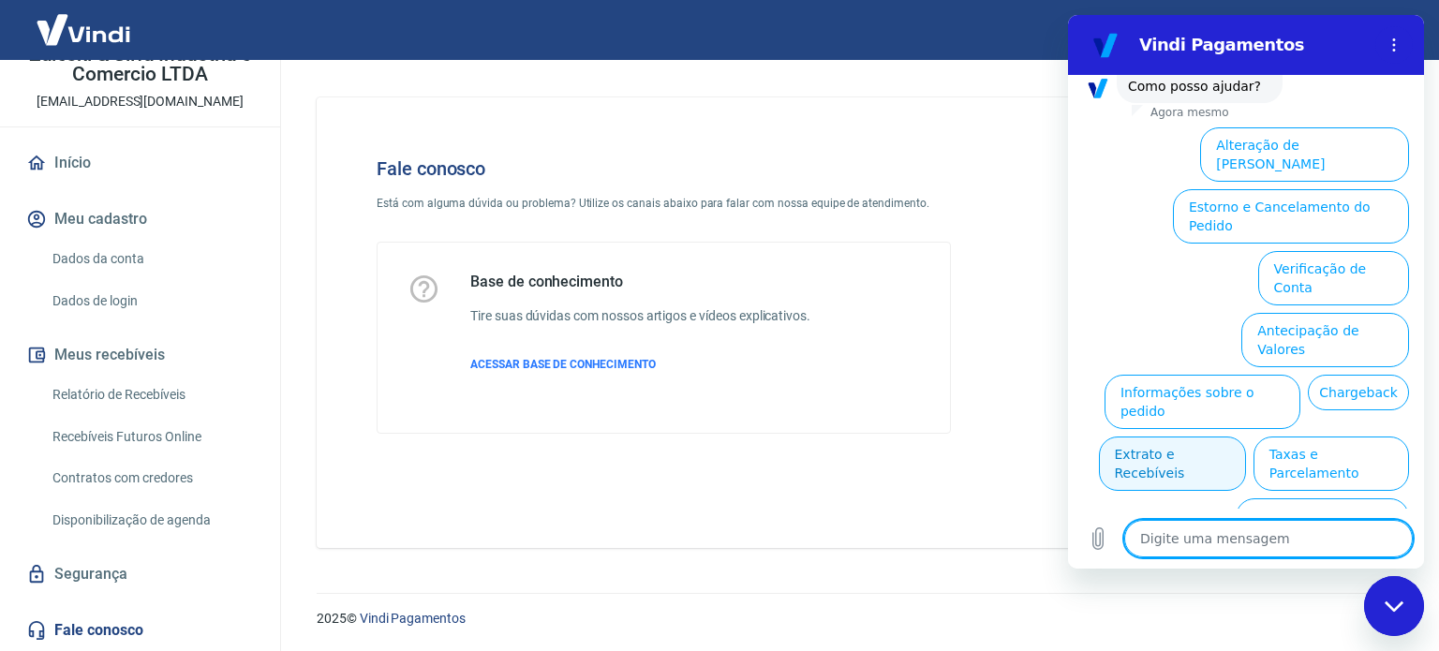
click at [1246, 437] on button "Extrato e Recebíveis" at bounding box center [1172, 464] width 147 height 54
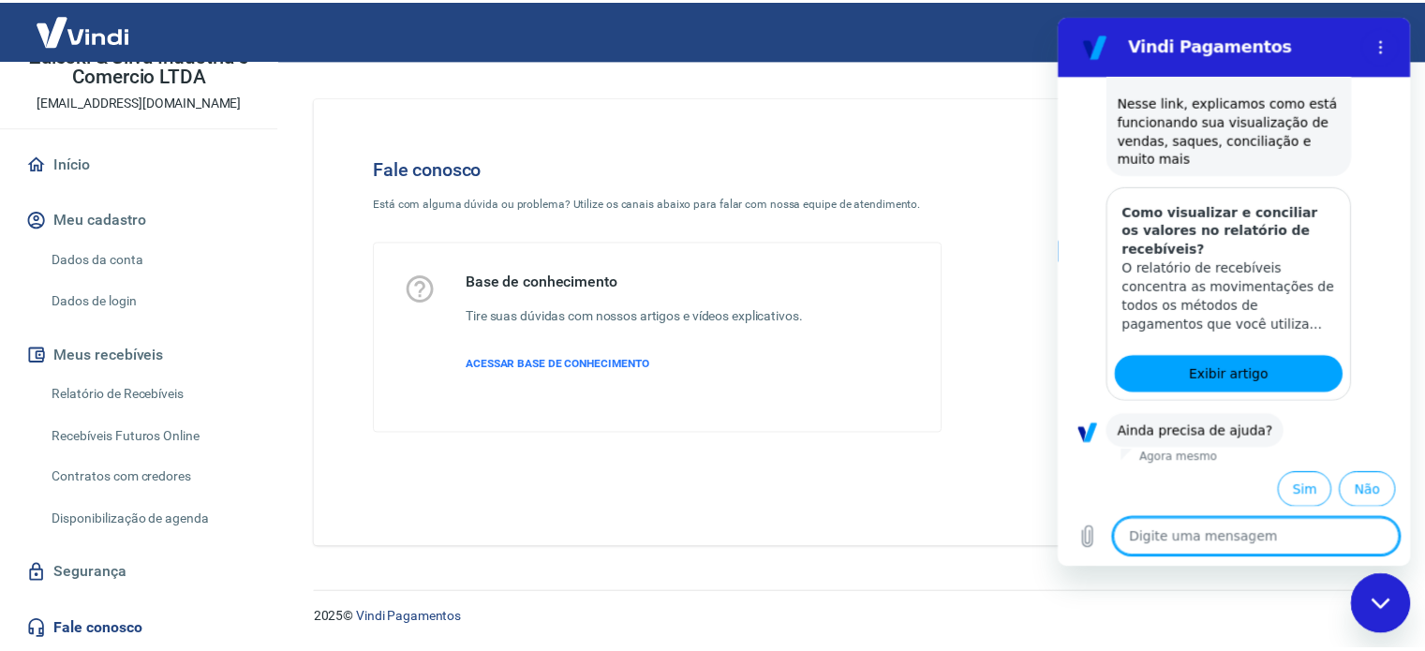
scroll to position [296, 0]
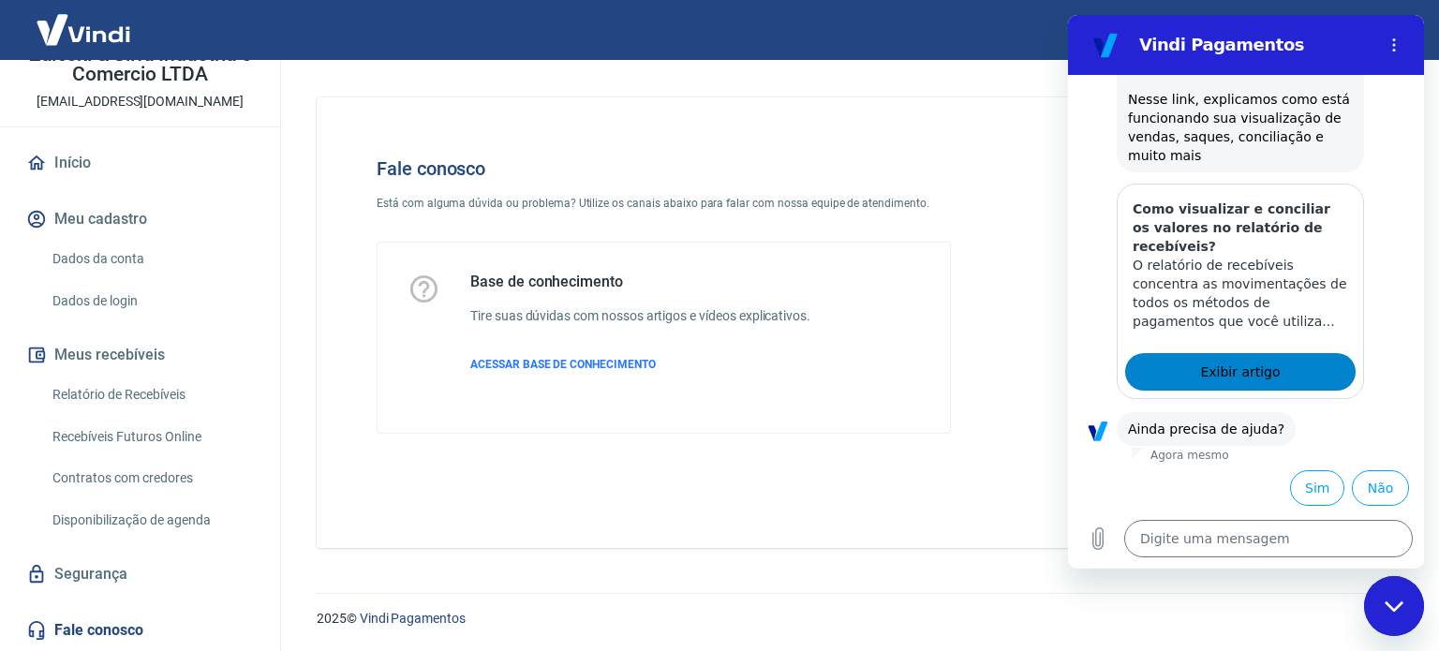
click at [1226, 370] on span "Exibir artigo" at bounding box center [1240, 372] width 80 height 22
click at [112, 400] on link "Relatório de Recebíveis" at bounding box center [151, 395] width 213 height 38
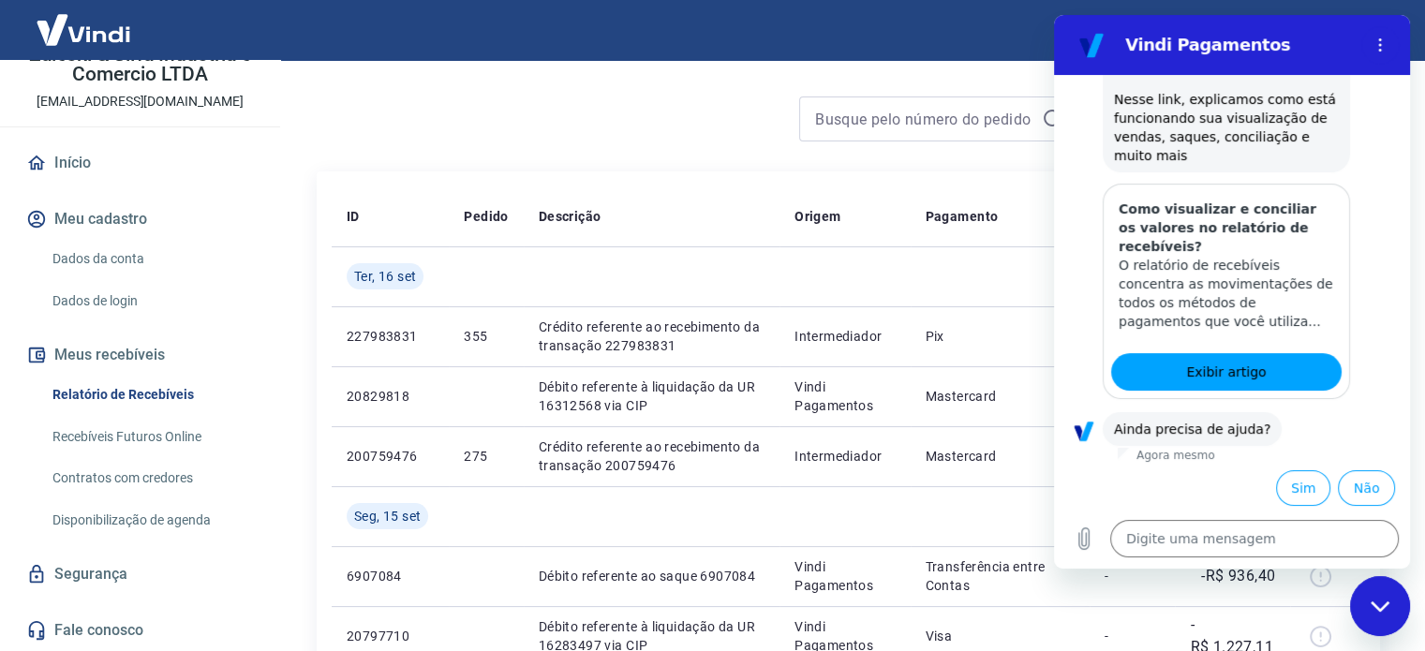
scroll to position [281, 0]
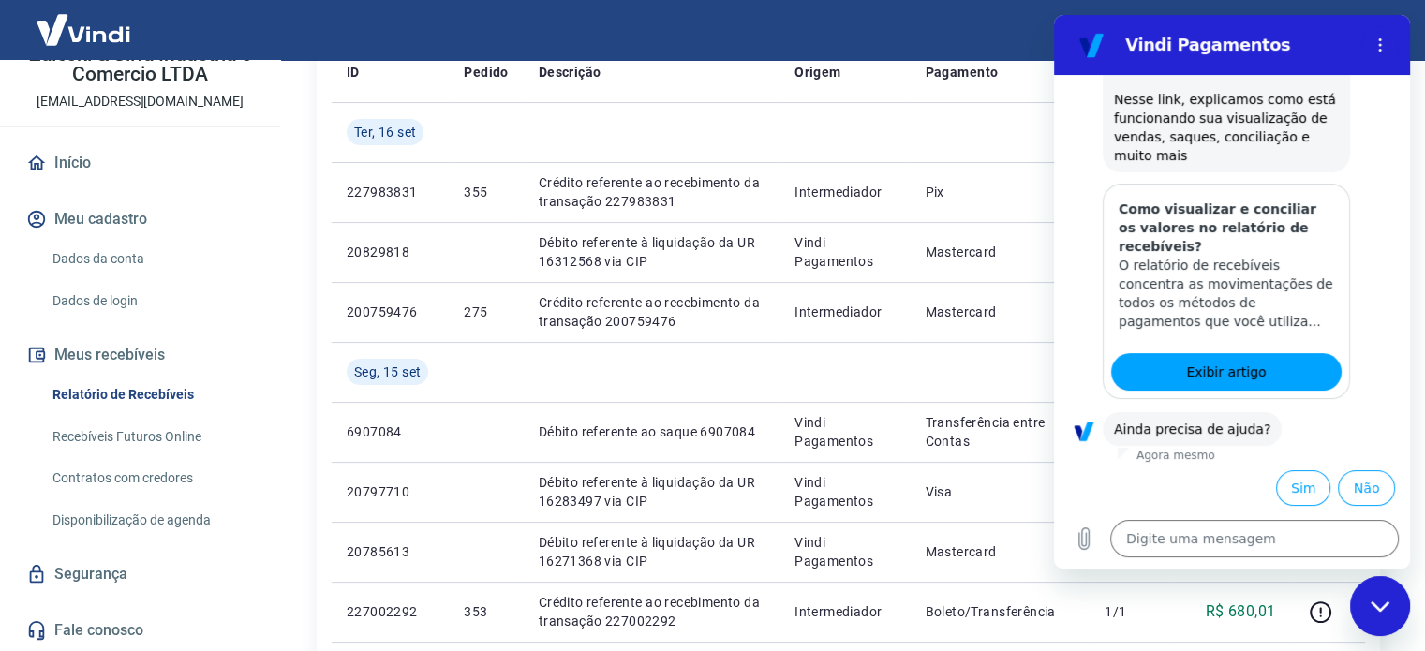
drag, startPoint x: 1390, startPoint y: 600, endPoint x: 2451, endPoint y: 1051, distance: 1152.7
click at [1390, 600] on div "Fechar janela de mensagens" at bounding box center [1380, 606] width 56 height 56
type textarea "x"
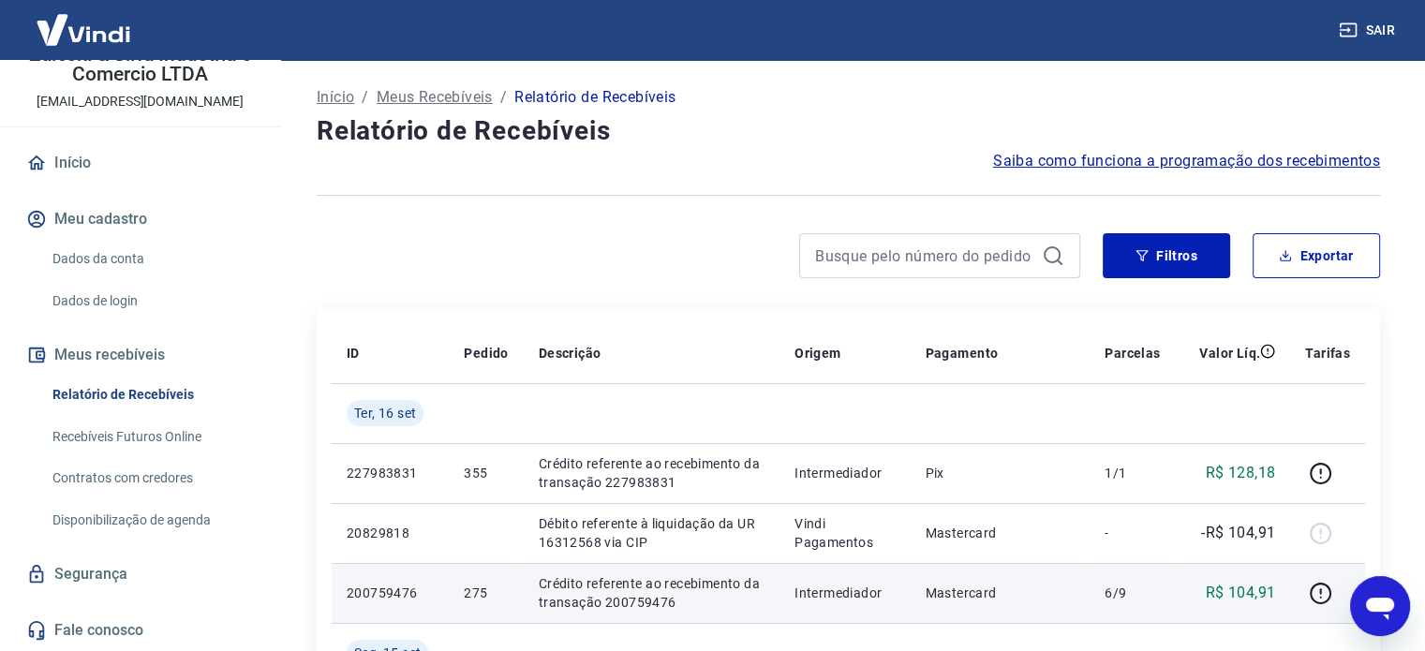
scroll to position [0, 0]
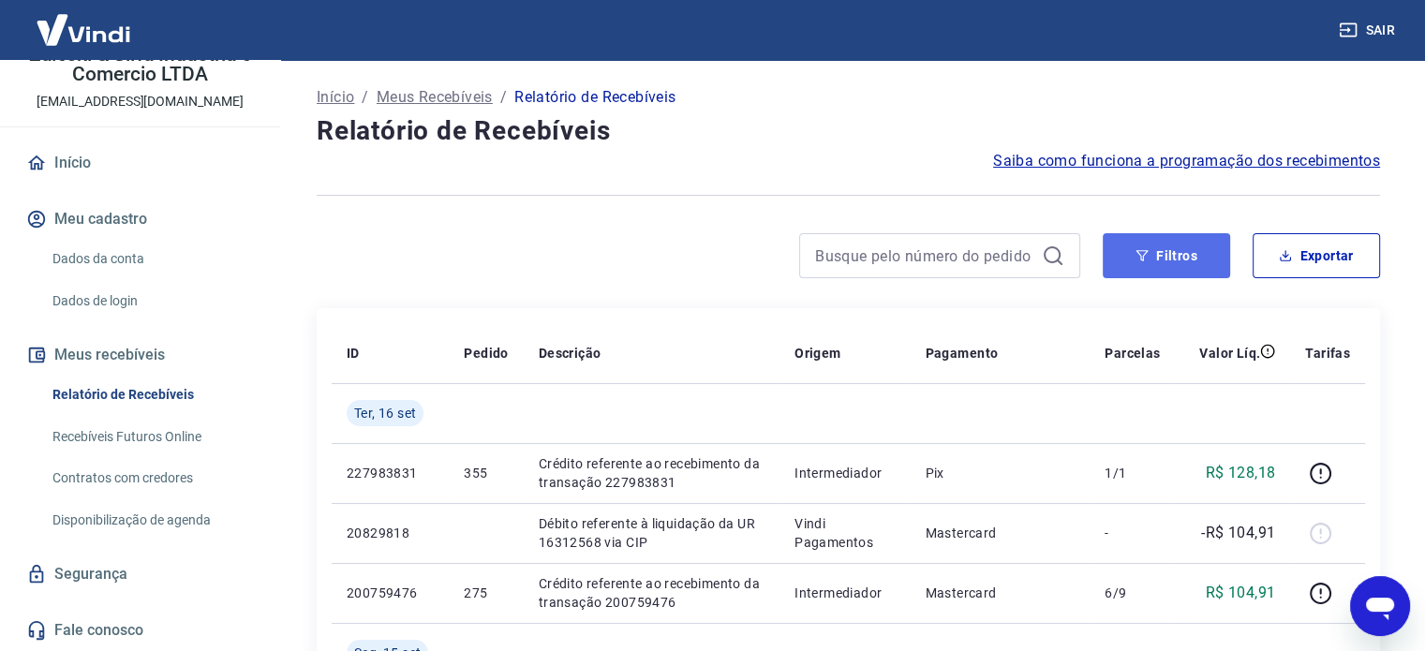
click at [1167, 260] on button "Filtros" at bounding box center [1166, 255] width 127 height 45
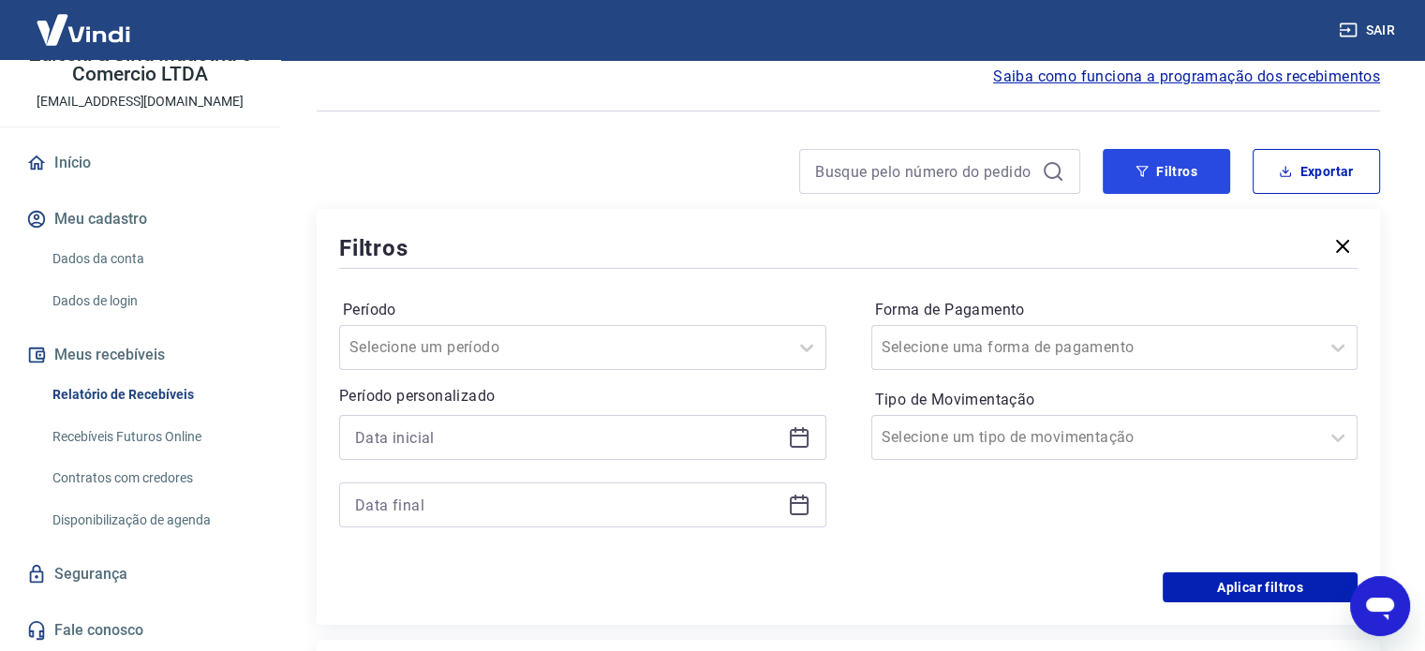
scroll to position [187, 0]
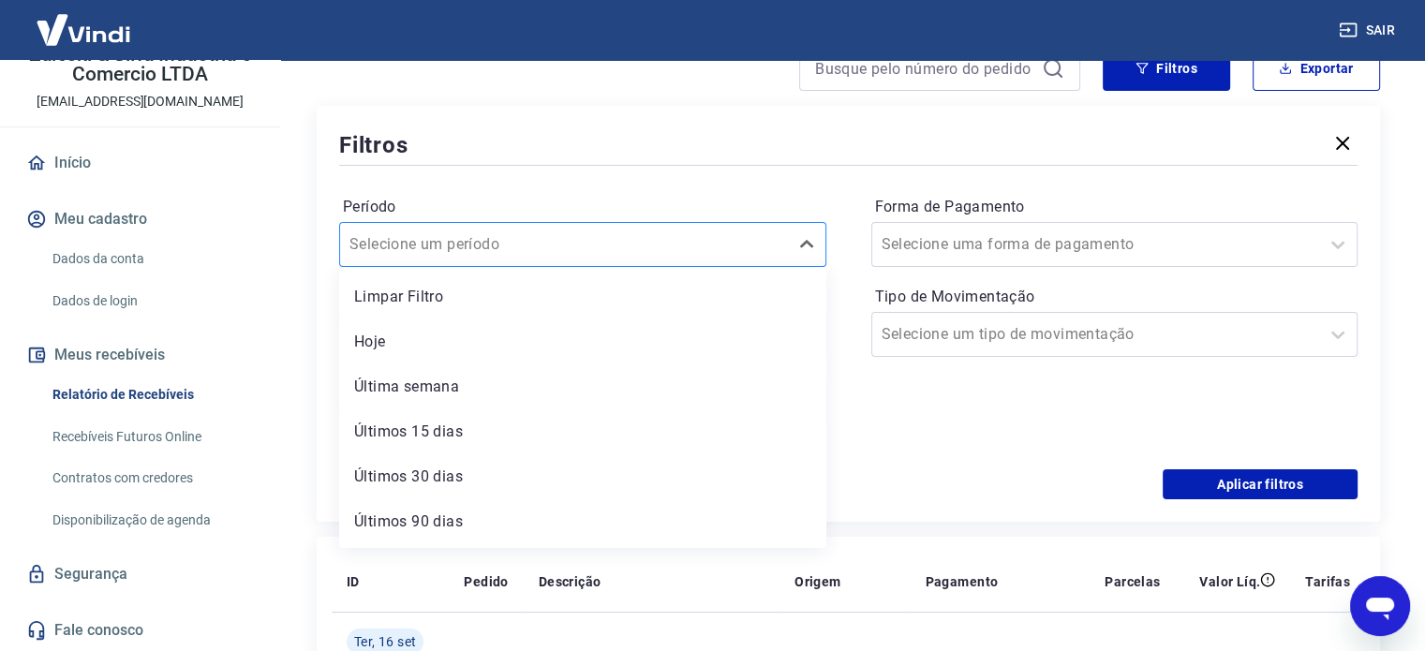
click at [633, 238] on div at bounding box center [563, 244] width 429 height 26
click at [453, 241] on input "Período" at bounding box center [443, 244] width 189 height 22
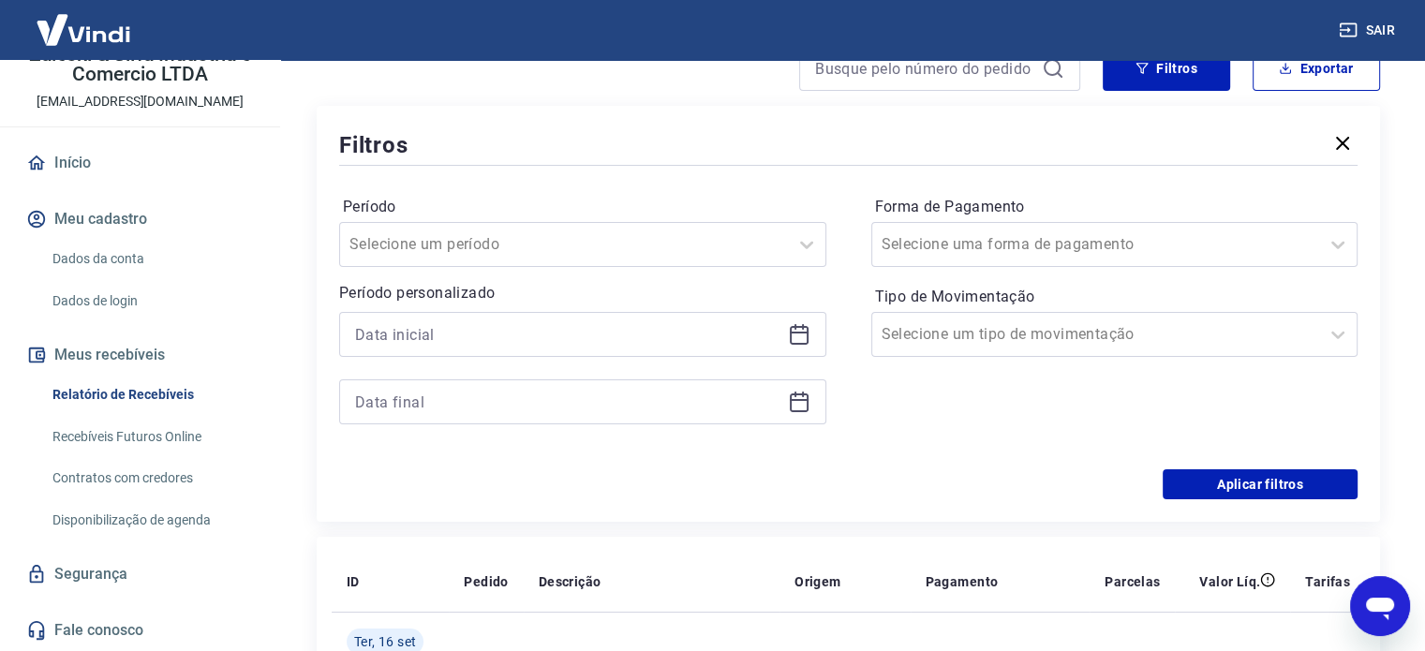
click at [922, 192] on div "Forma de Pagamento Selecione uma forma de pagamento" at bounding box center [1114, 229] width 487 height 75
click at [964, 239] on input "Forma de Pagamento" at bounding box center [976, 244] width 189 height 22
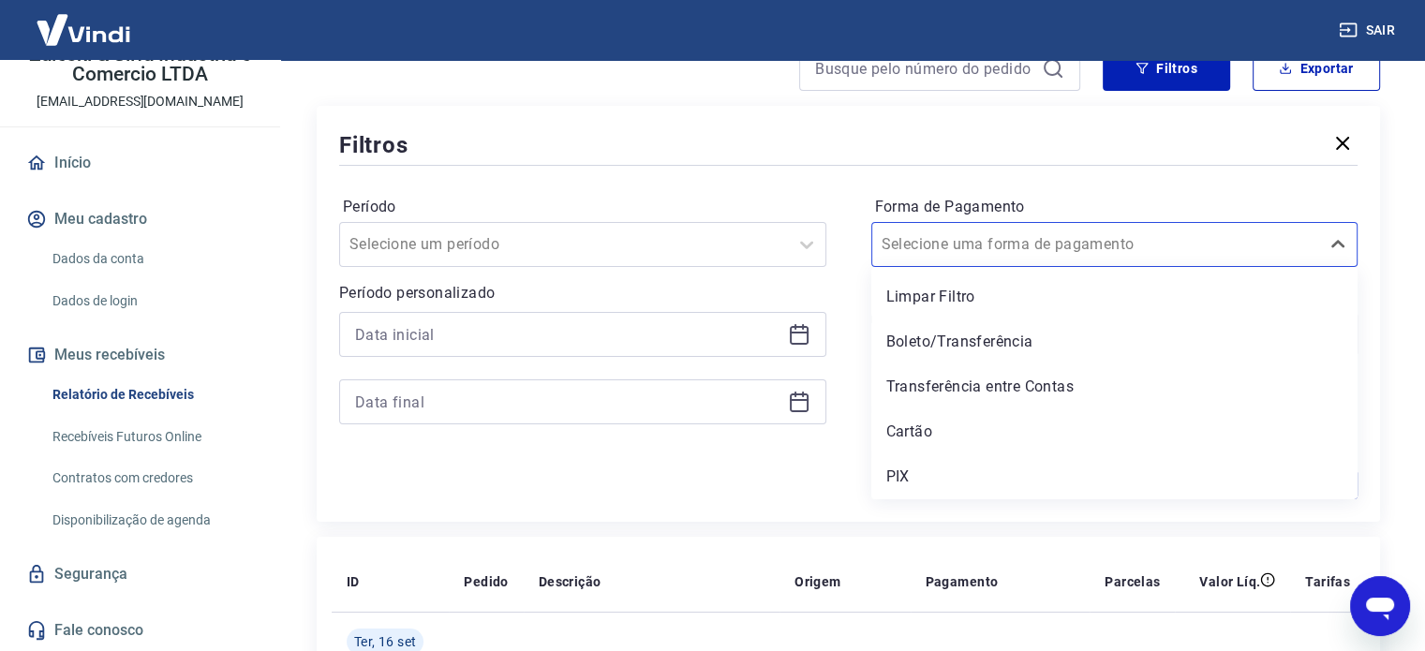
click at [896, 187] on div "Período Selecione um período Período personalizado Forma de Pagamento option Li…" at bounding box center [848, 320] width 1018 height 300
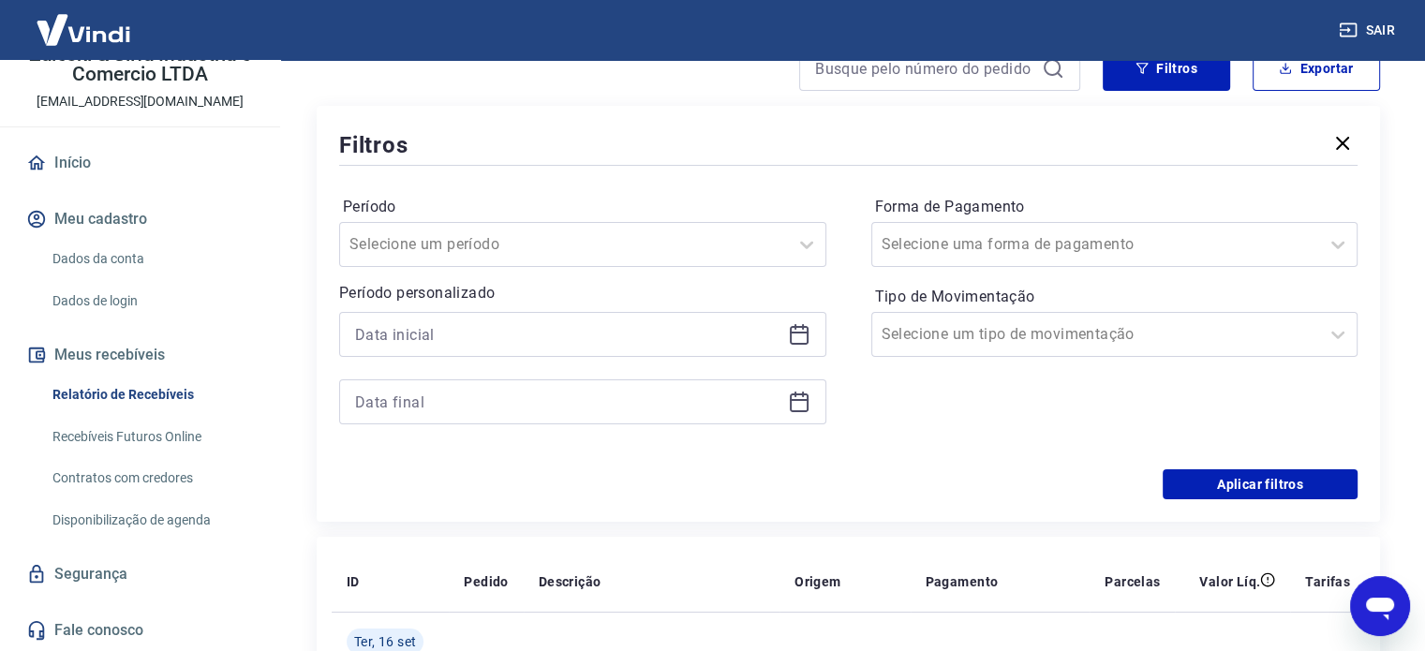
click at [798, 325] on icon at bounding box center [799, 334] width 22 height 22
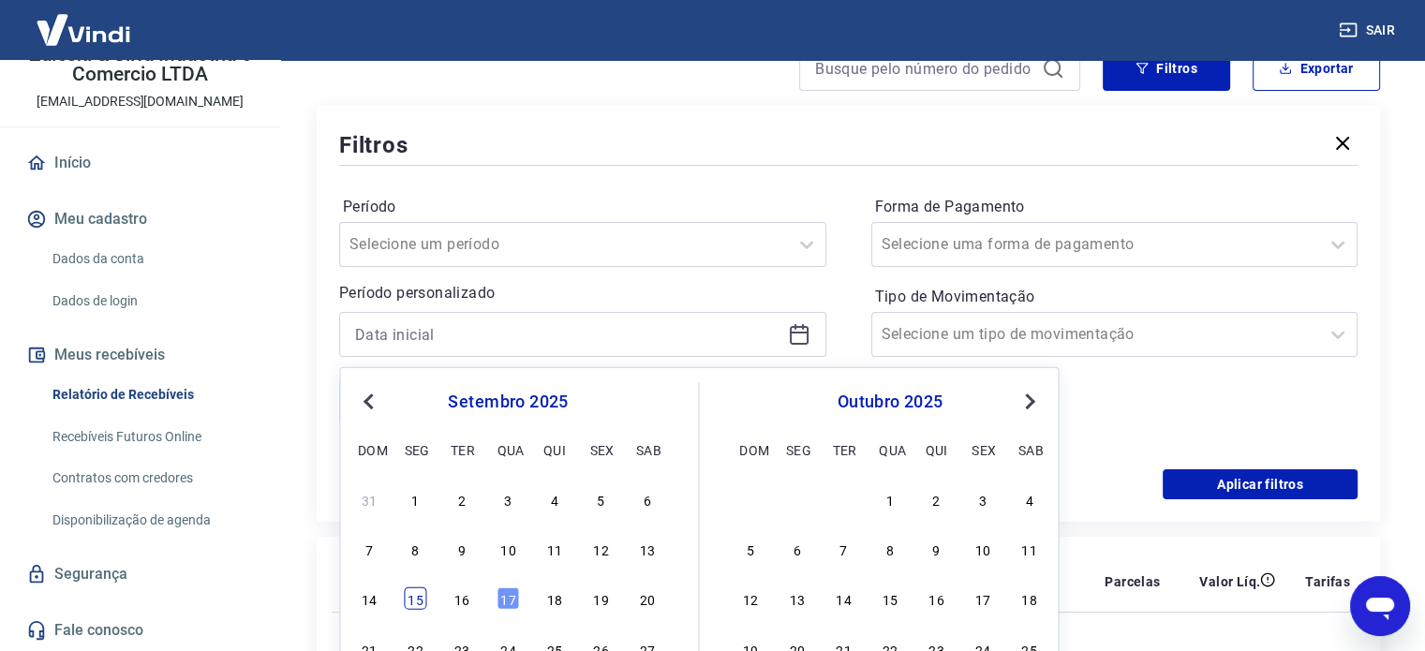
click at [417, 601] on div "15" at bounding box center [416, 598] width 22 height 22
type input "15/09/2025"
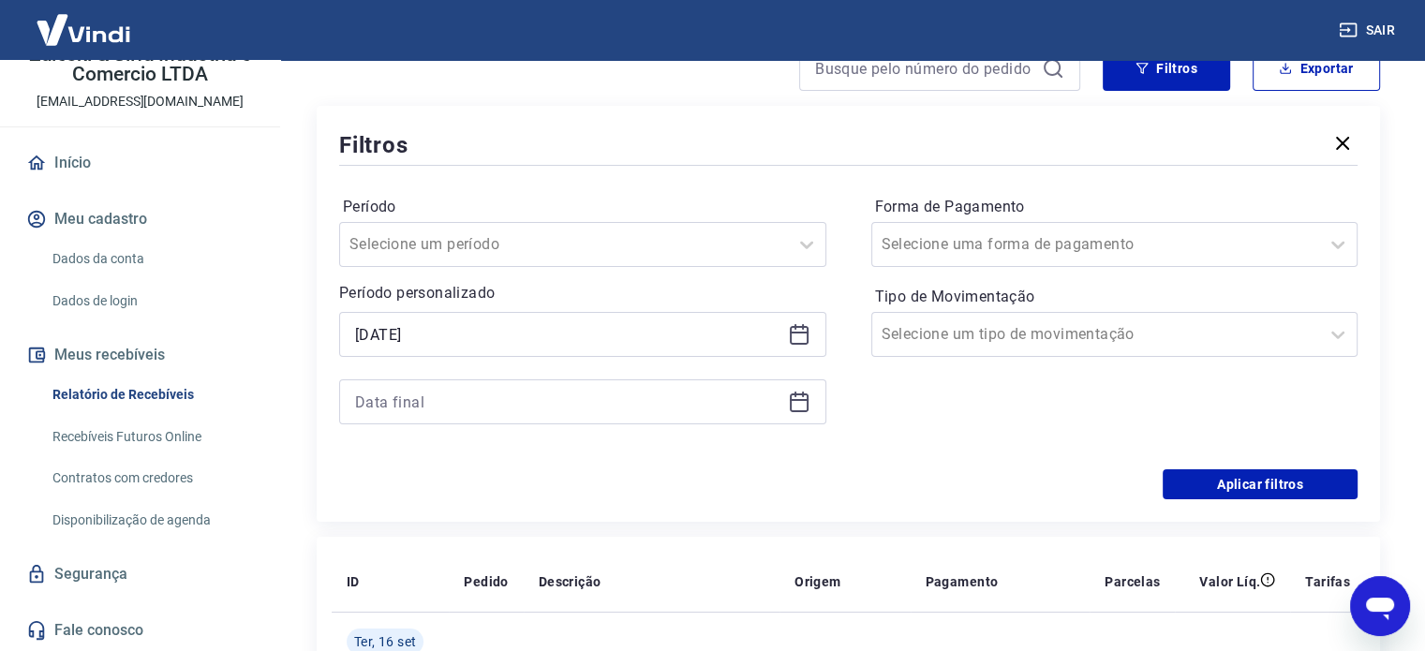
click at [838, 287] on div "Período Selecione um período Período personalizado Selected date: segunda-feira…" at bounding box center [848, 320] width 1018 height 300
click at [788, 411] on icon at bounding box center [799, 402] width 22 height 22
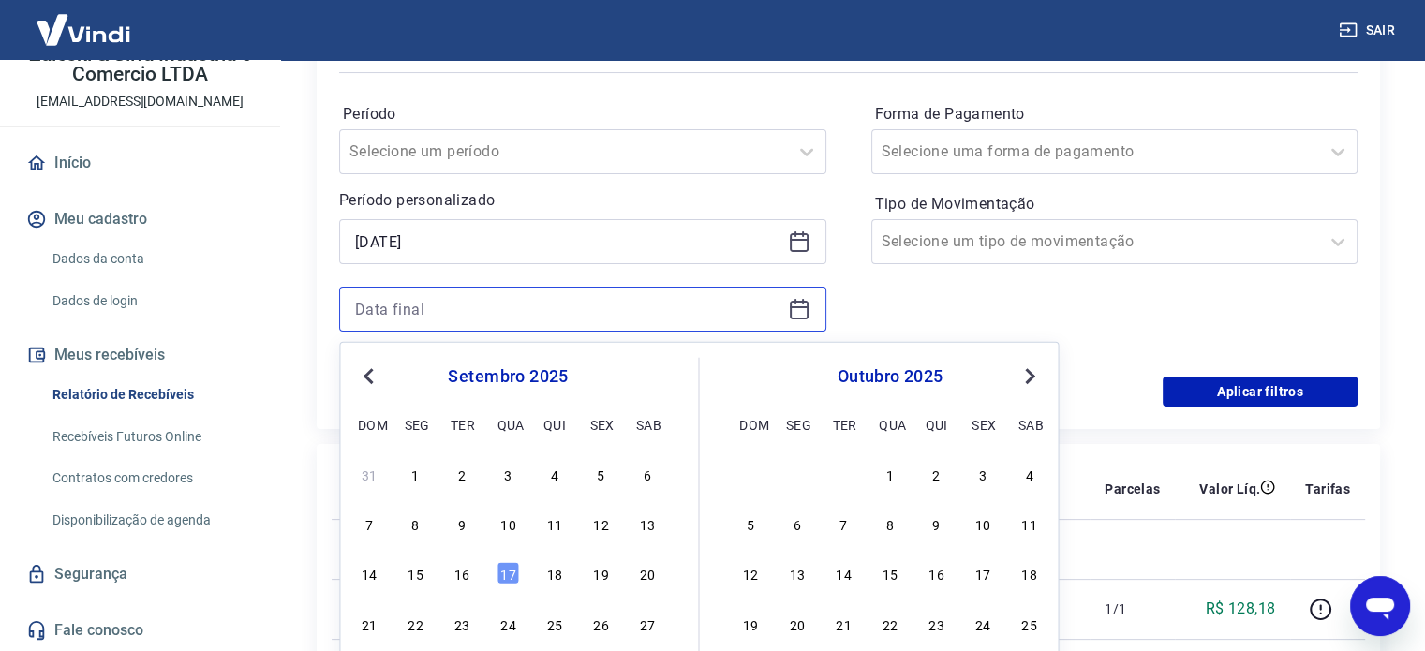
scroll to position [281, 0]
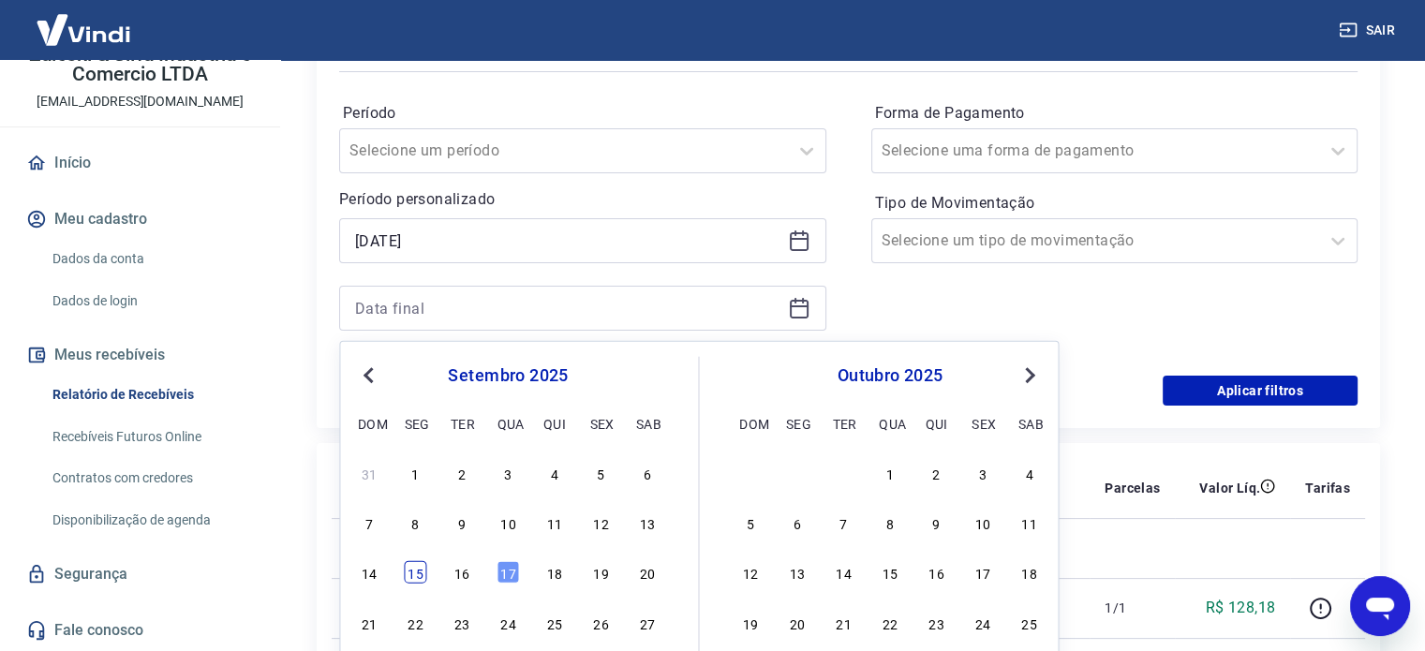
click at [416, 574] on div "15" at bounding box center [416, 572] width 22 height 22
type input "15/09/2025"
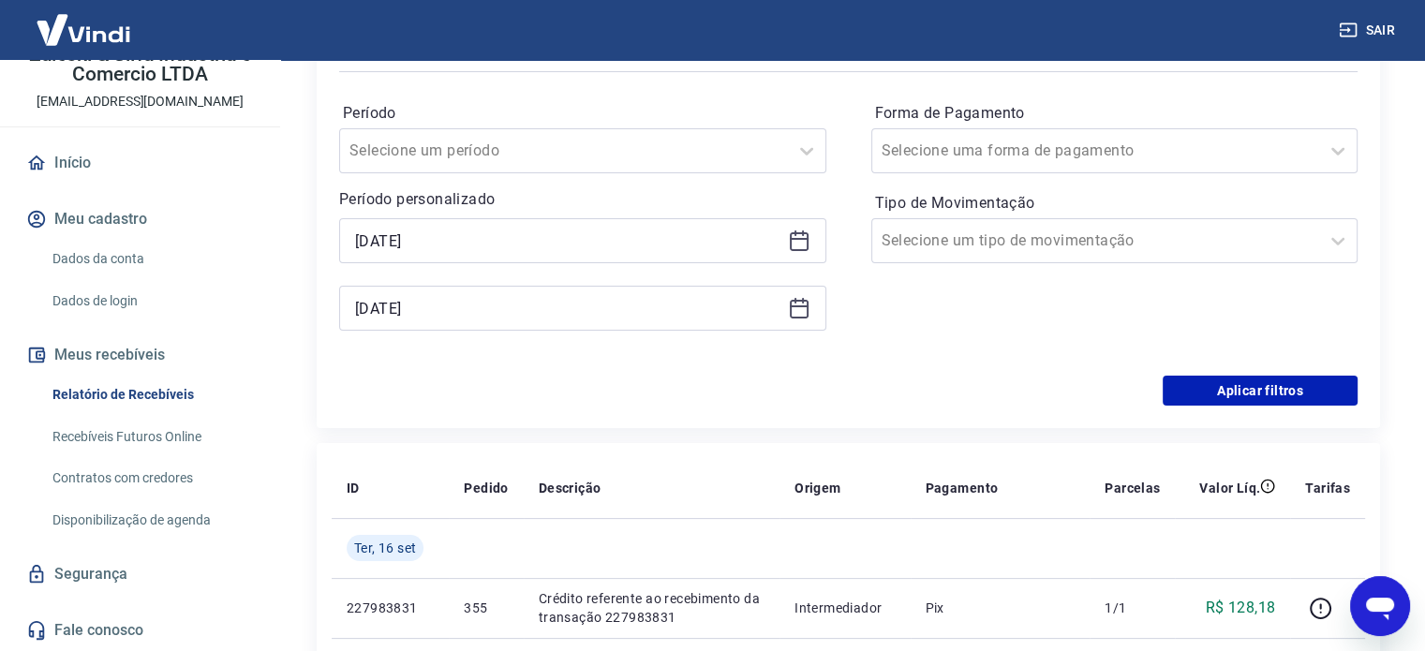
click at [1177, 318] on div "Forma de Pagamento Selecione uma forma de pagamento Tipo de Movimentação Seleci…" at bounding box center [1114, 225] width 487 height 255
click at [1248, 389] on button "Aplicar filtros" at bounding box center [1260, 391] width 195 height 30
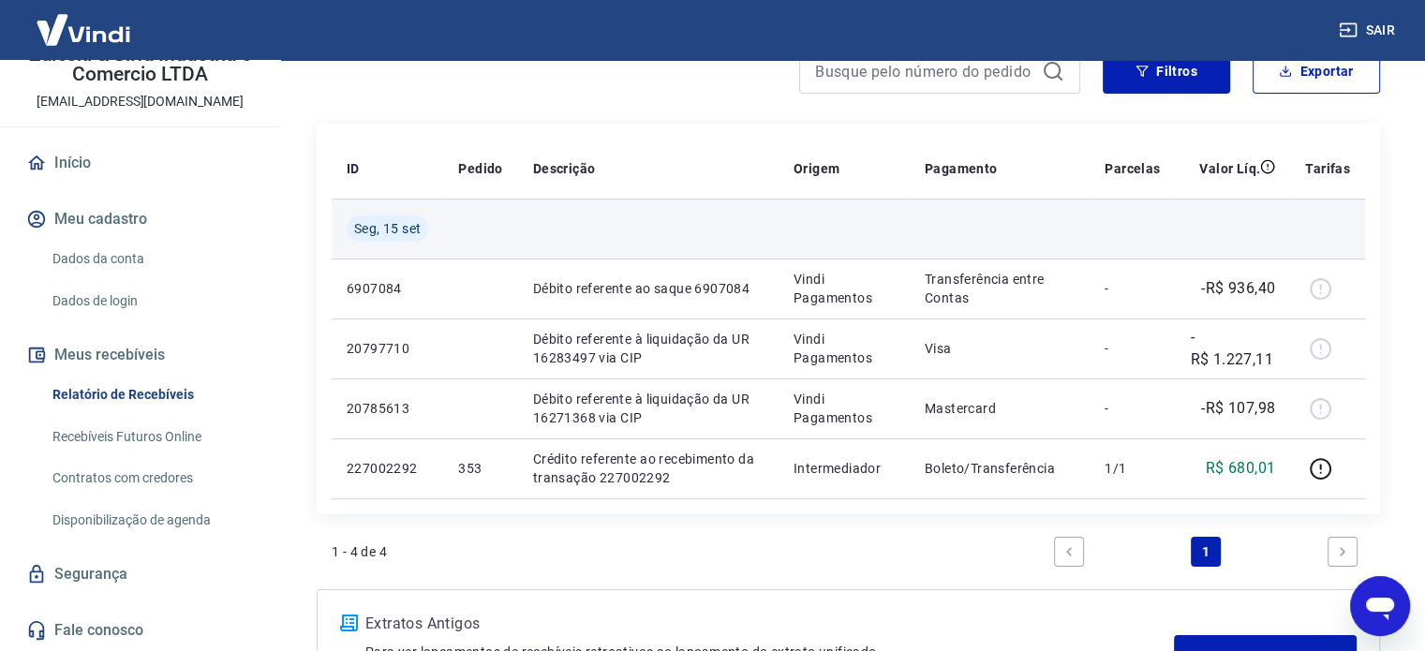
scroll to position [187, 0]
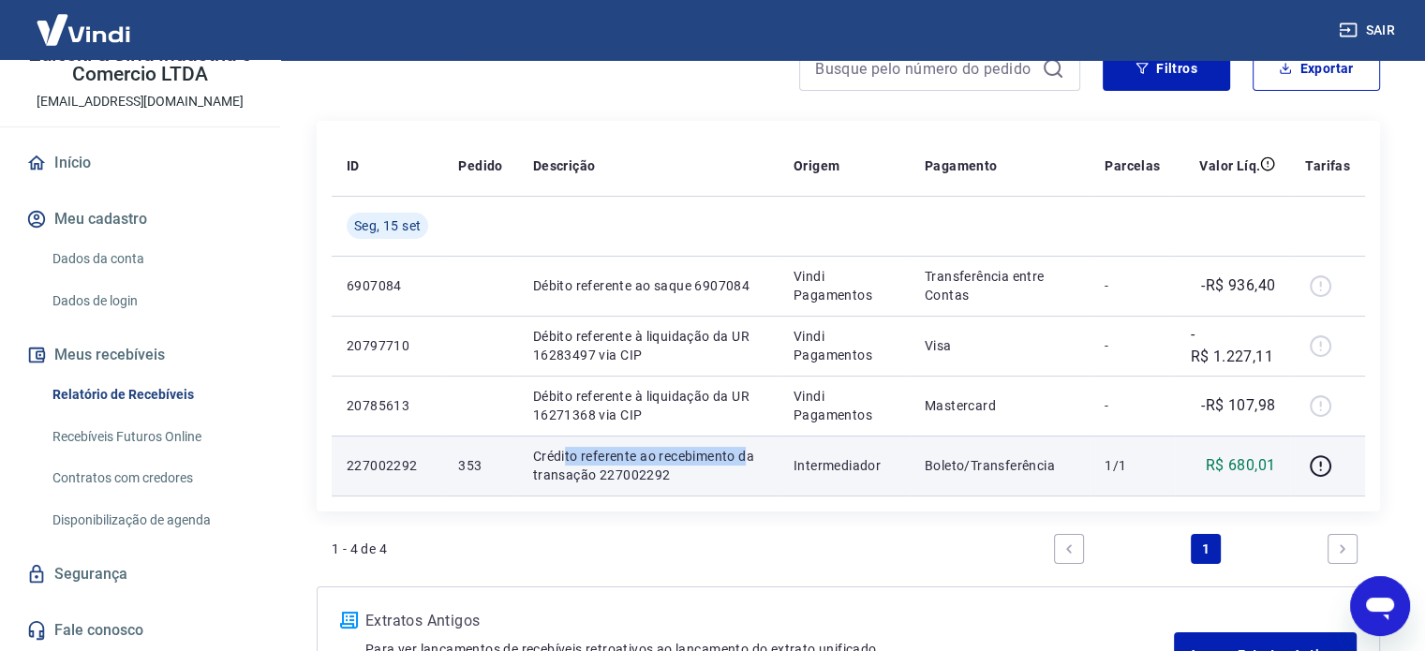
drag, startPoint x: 566, startPoint y: 456, endPoint x: 747, endPoint y: 460, distance: 180.9
click at [747, 460] on p "Crédito referente ao recebimento da transação 227002292" at bounding box center [648, 465] width 230 height 37
drag, startPoint x: 853, startPoint y: 468, endPoint x: 963, endPoint y: 464, distance: 109.7
click at [907, 459] on td "Intermediador" at bounding box center [844, 466] width 131 height 60
drag, startPoint x: 1006, startPoint y: 467, endPoint x: 1159, endPoint y: 473, distance: 152.9
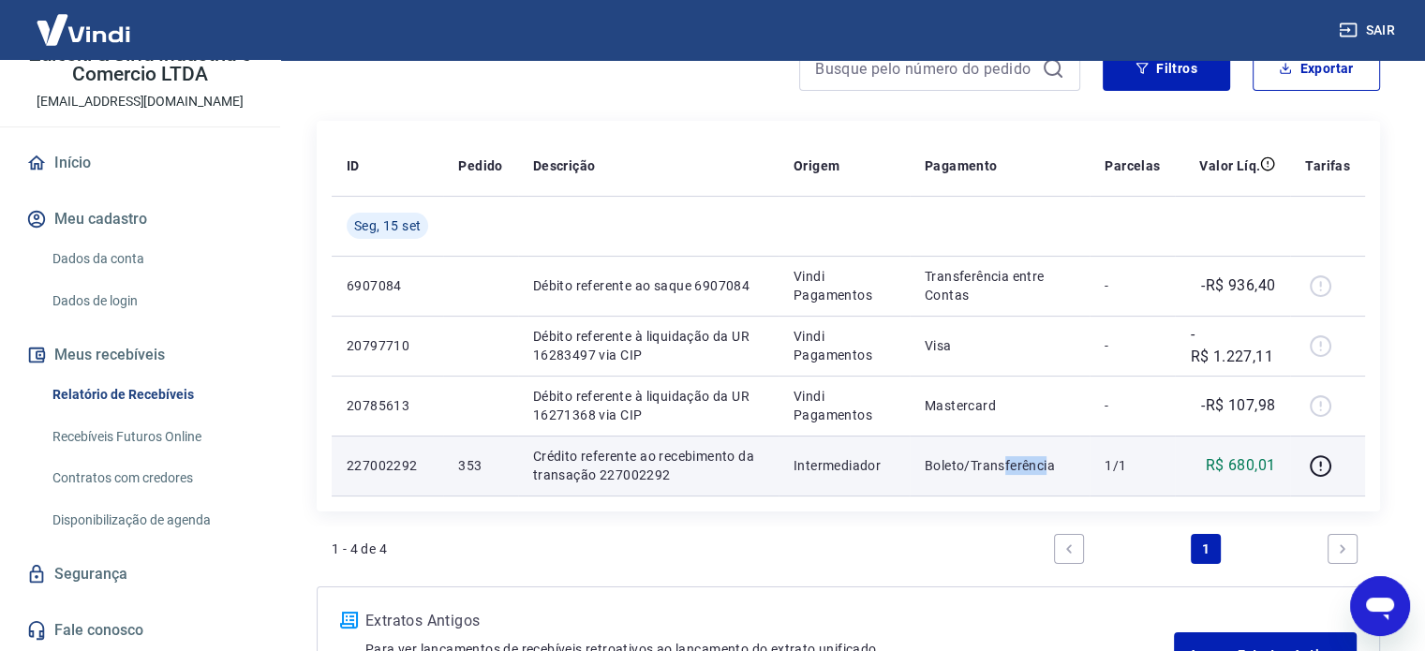
click at [1057, 468] on p "Boleto/Transferência" at bounding box center [1000, 465] width 150 height 19
drag, startPoint x: 1218, startPoint y: 470, endPoint x: 1277, endPoint y: 467, distance: 59.1
click at [1259, 467] on p "R$ 680,01" at bounding box center [1241, 465] width 70 height 22
click at [1277, 467] on td "R$ 680,01" at bounding box center [1232, 466] width 115 height 60
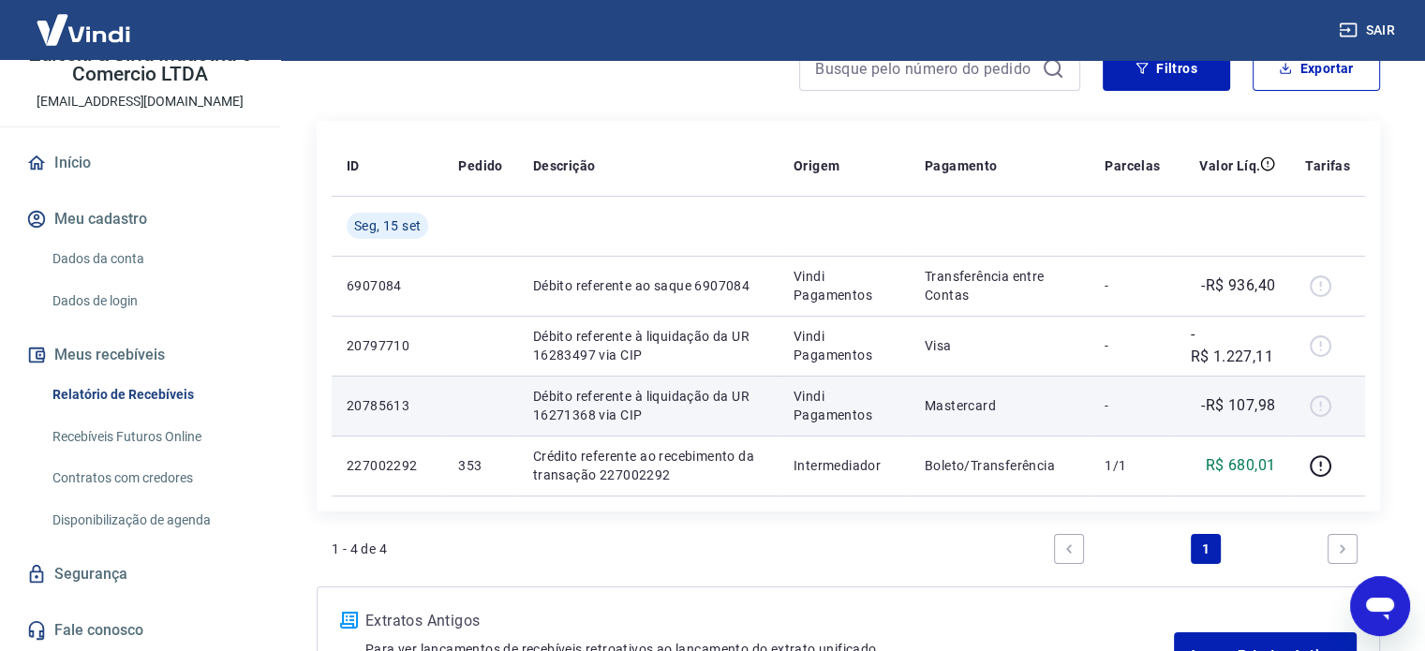
click at [1318, 407] on div at bounding box center [1327, 406] width 45 height 30
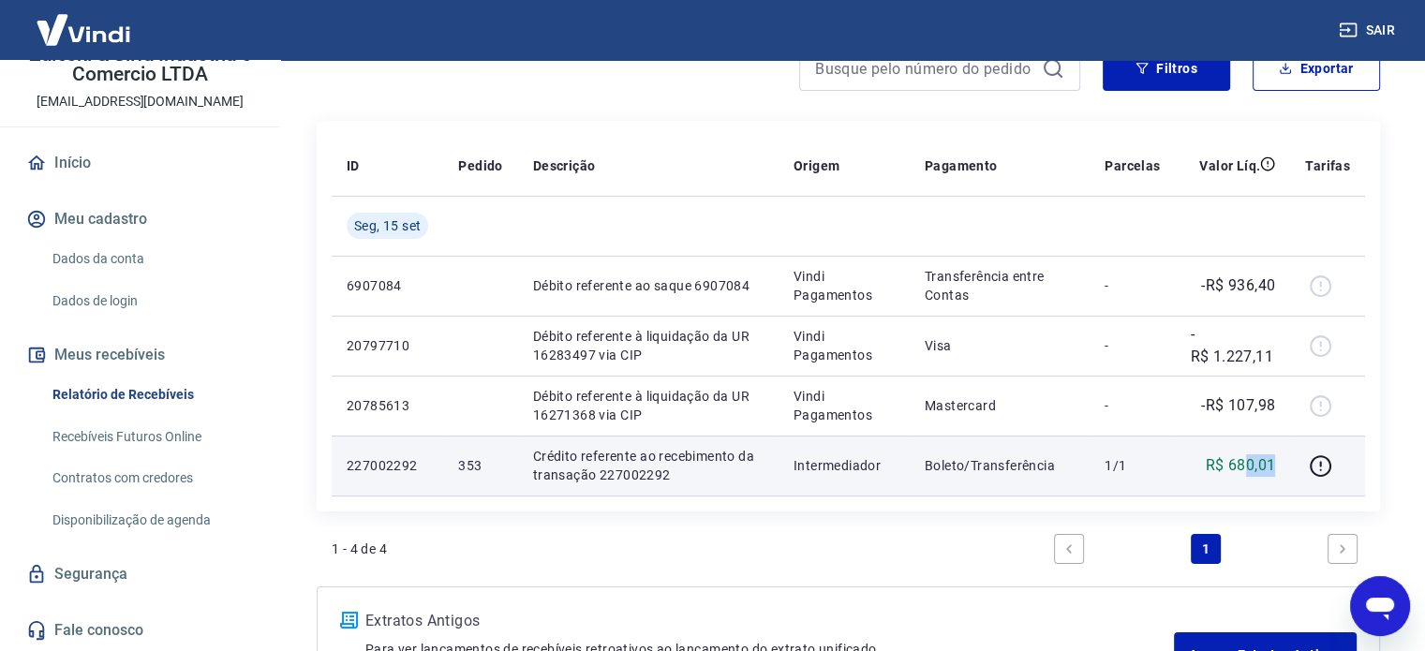
drag, startPoint x: 1251, startPoint y: 468, endPoint x: 1276, endPoint y: 468, distance: 25.3
click at [1276, 468] on p "R$ 680,01" at bounding box center [1241, 465] width 70 height 22
click at [1224, 467] on p "R$ 680,01" at bounding box center [1241, 465] width 70 height 22
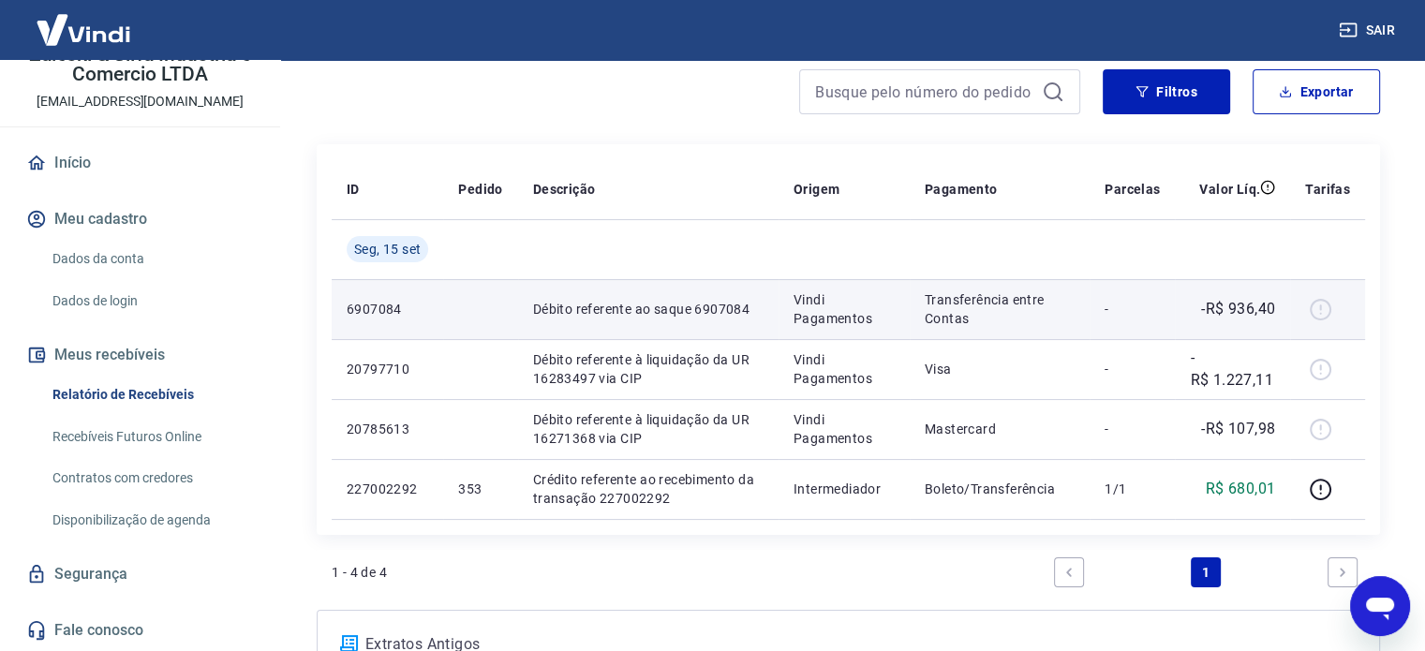
scroll to position [151, 0]
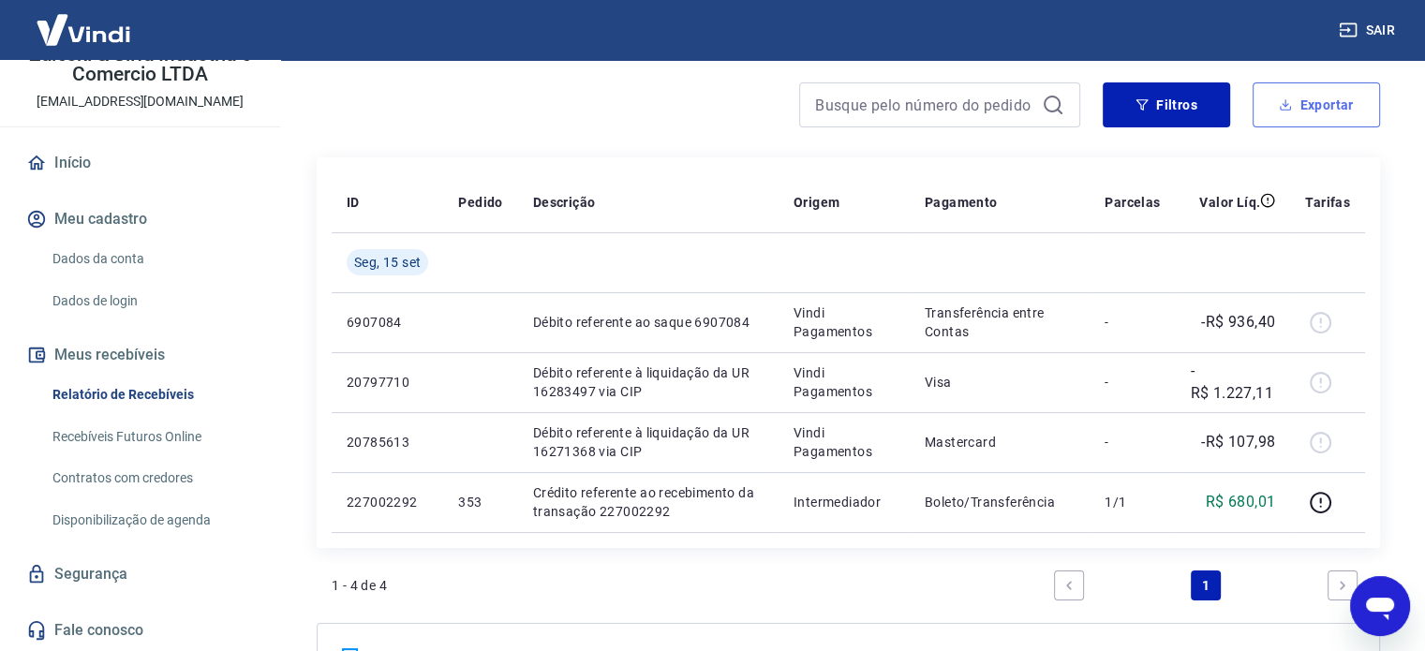
click at [1301, 98] on button "Exportar" at bounding box center [1316, 104] width 127 height 45
type input "15/09/2025"
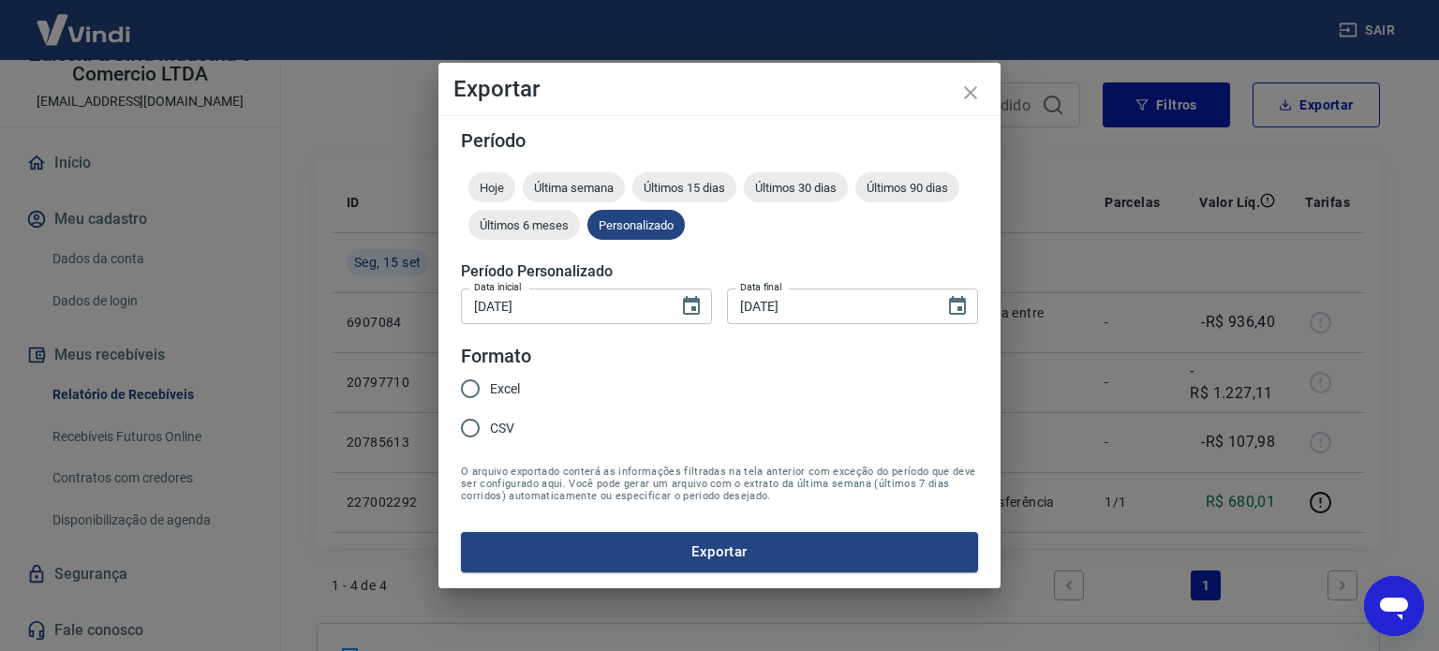
click at [490, 388] on span "Excel" at bounding box center [505, 389] width 30 height 20
click at [490, 388] on input "Excel" at bounding box center [470, 388] width 39 height 39
radio input "true"
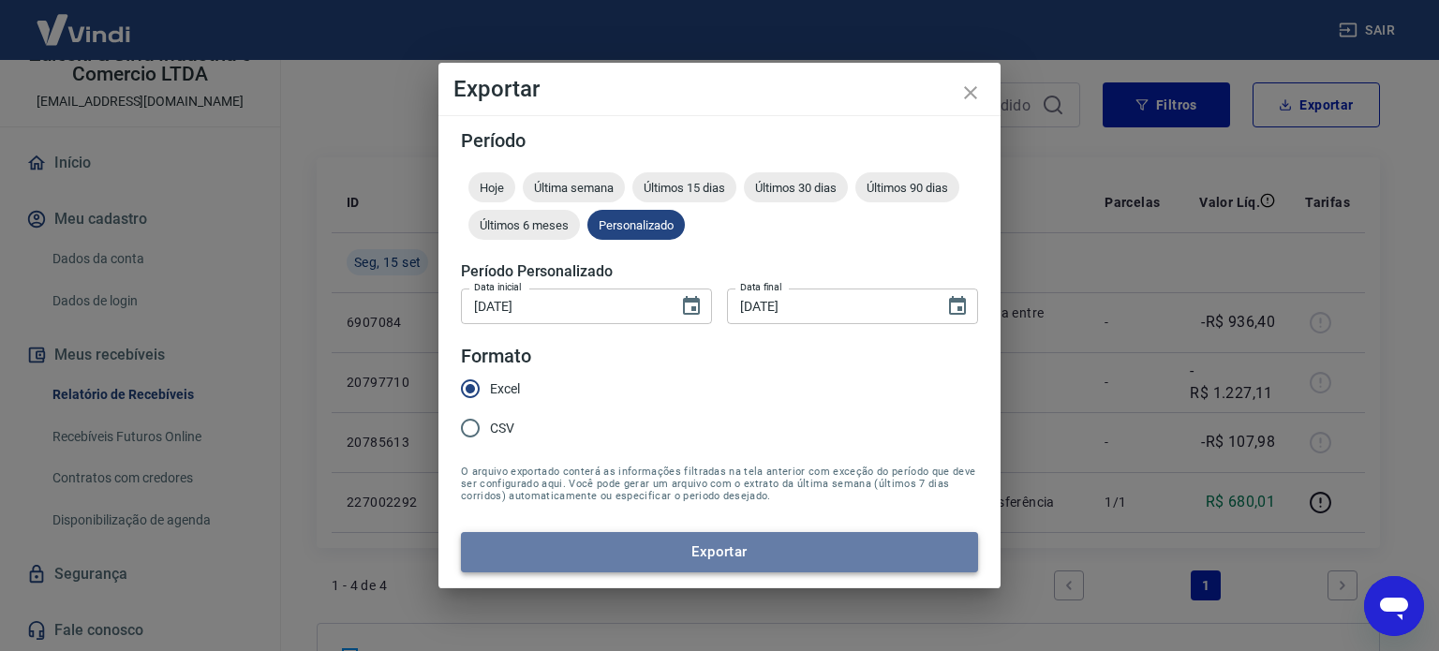
click at [720, 555] on button "Exportar" at bounding box center [719, 551] width 517 height 39
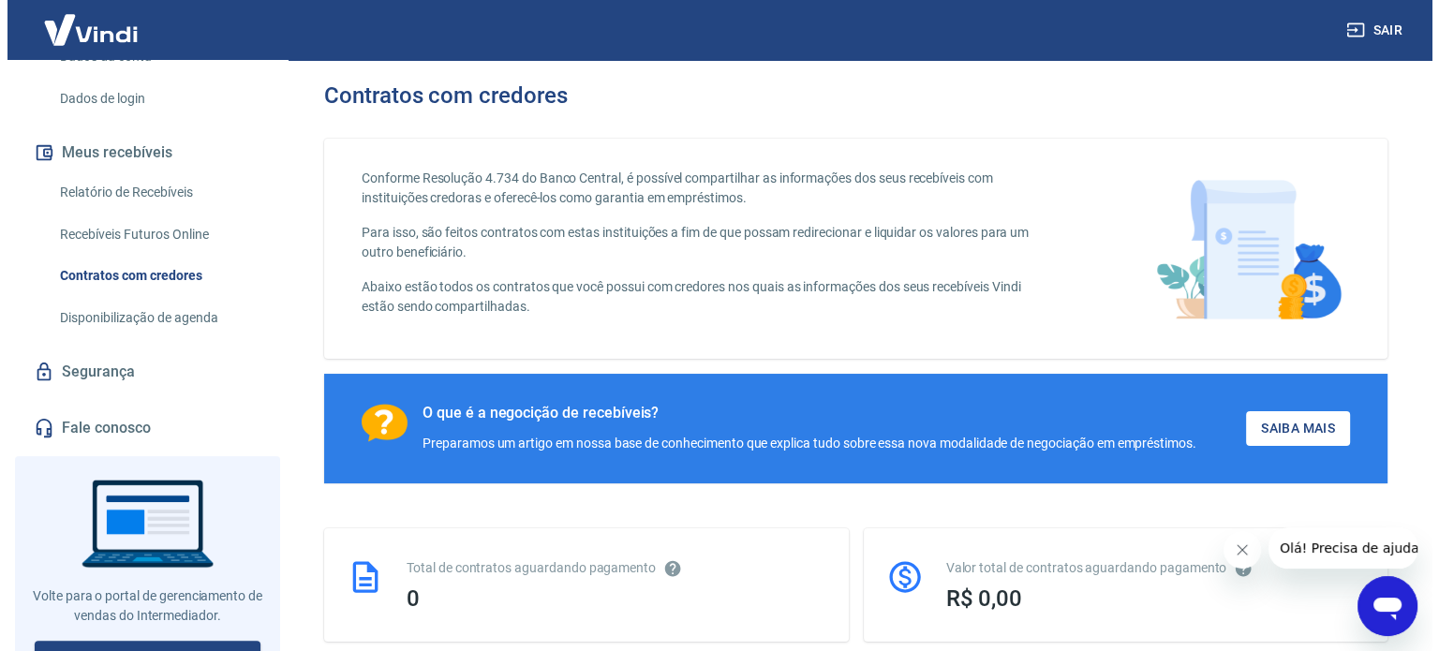
scroll to position [338, 0]
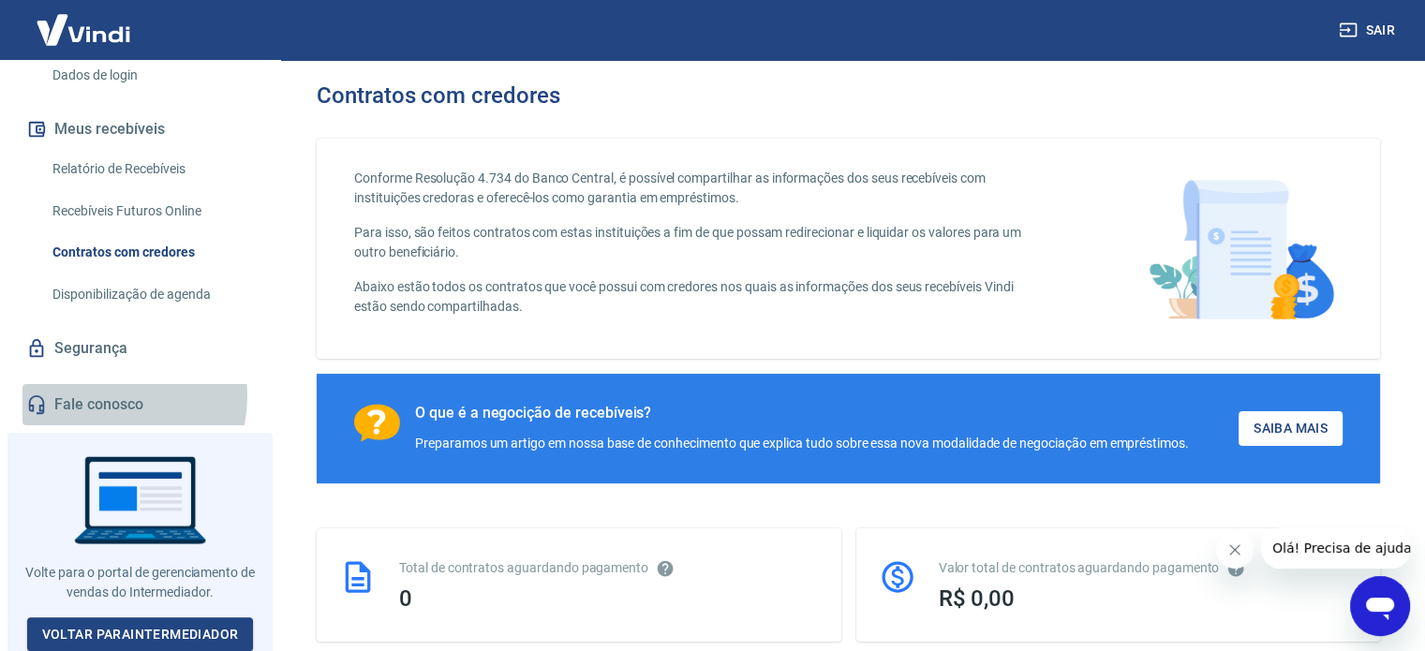
click at [101, 395] on link "Fale conosco" at bounding box center [139, 404] width 235 height 41
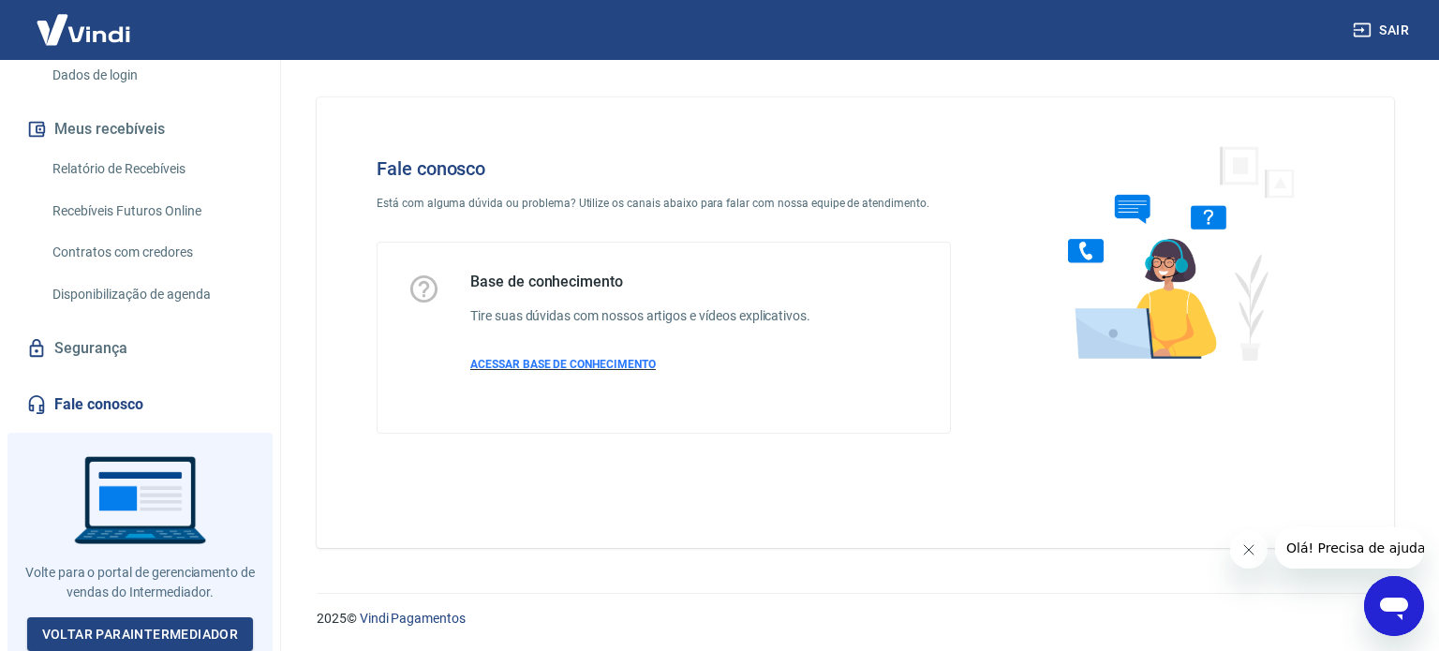
click at [527, 356] on p "ACESSAR BASE DE CONHECIMENTO" at bounding box center [640, 364] width 340 height 17
